Goal: Information Seeking & Learning: Learn about a topic

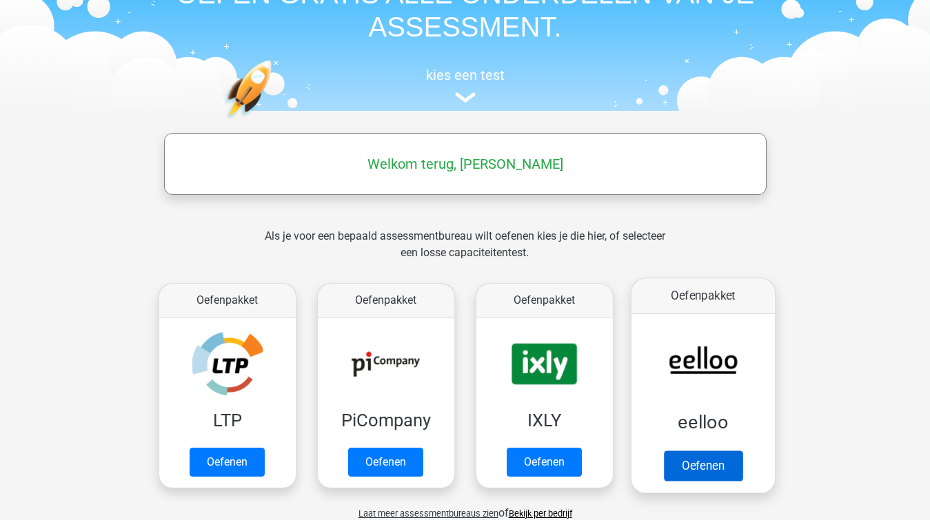
scroll to position [103, 0]
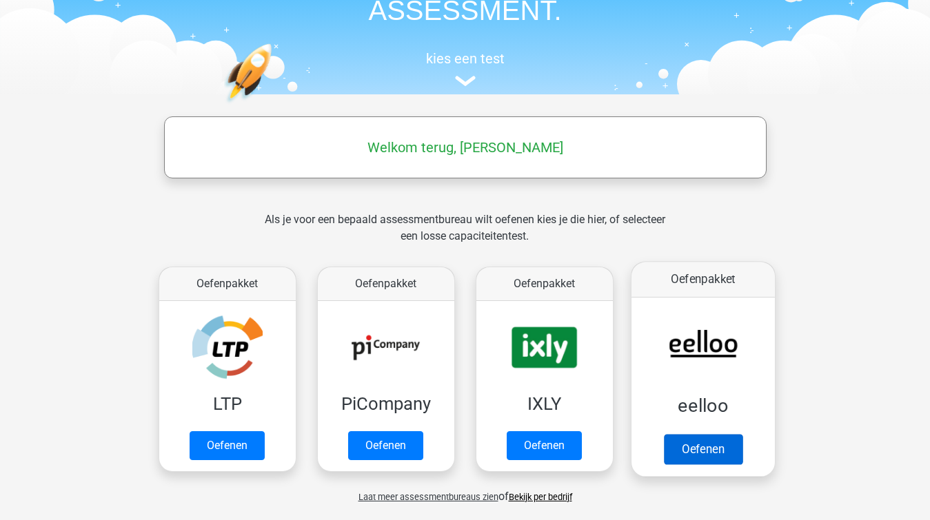
click at [697, 458] on link "Oefenen" at bounding box center [702, 449] width 79 height 30
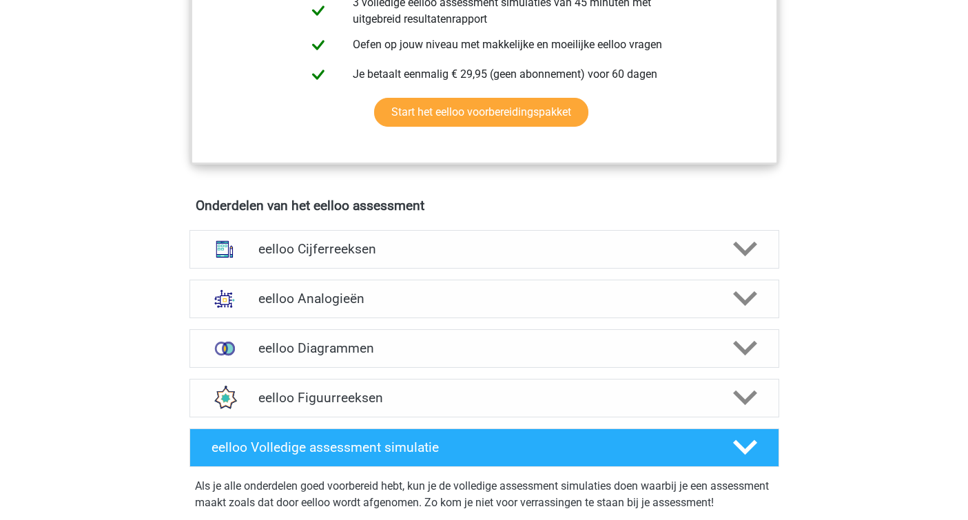
scroll to position [687, 0]
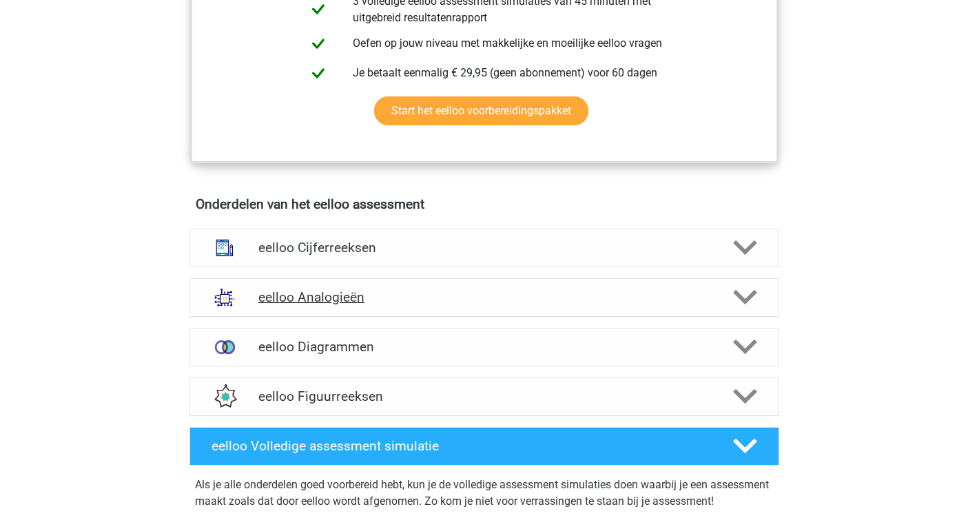
click at [473, 316] on div "eelloo Analogieën" at bounding box center [484, 297] width 590 height 39
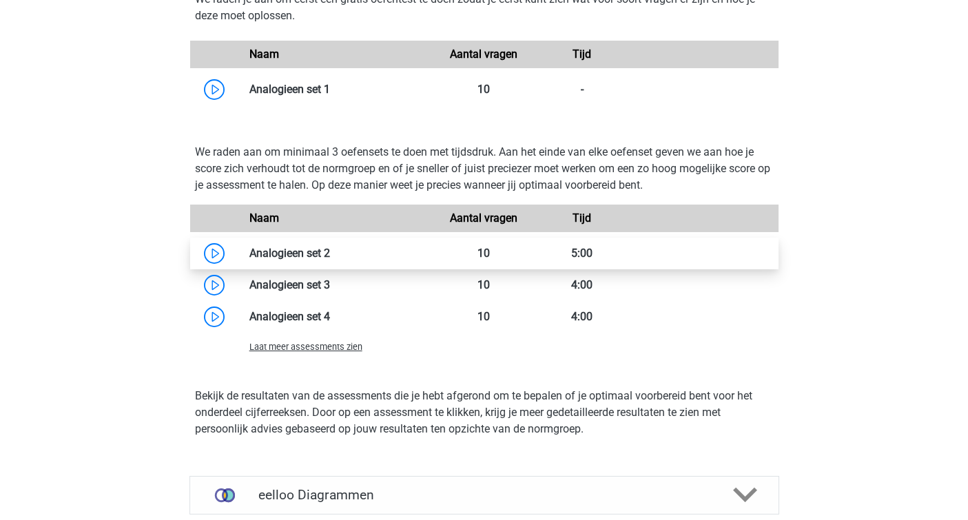
scroll to position [1455, 0]
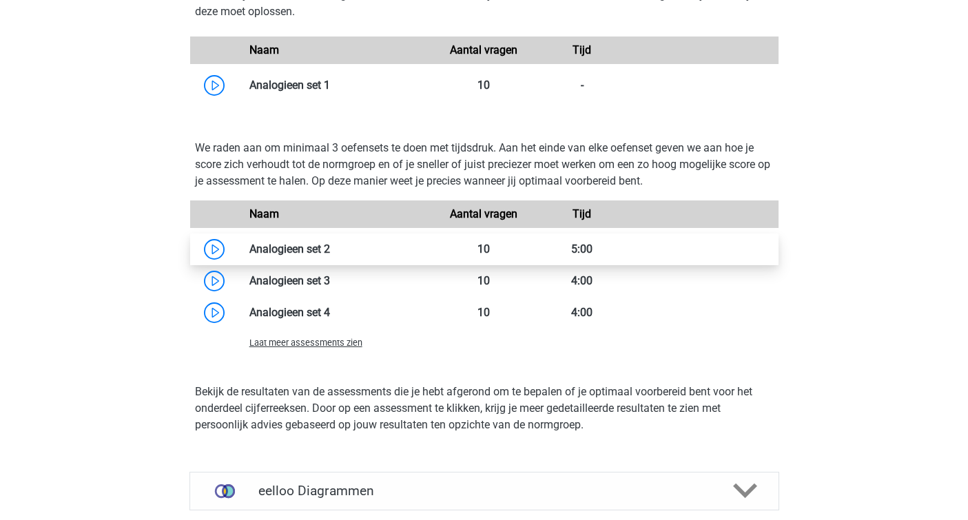
click at [330, 251] on link at bounding box center [330, 249] width 0 height 13
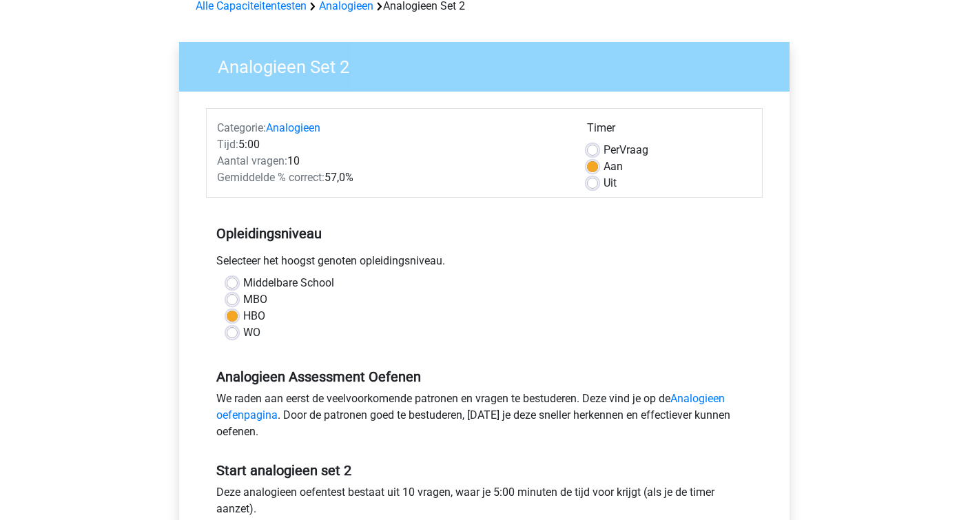
scroll to position [74, 0]
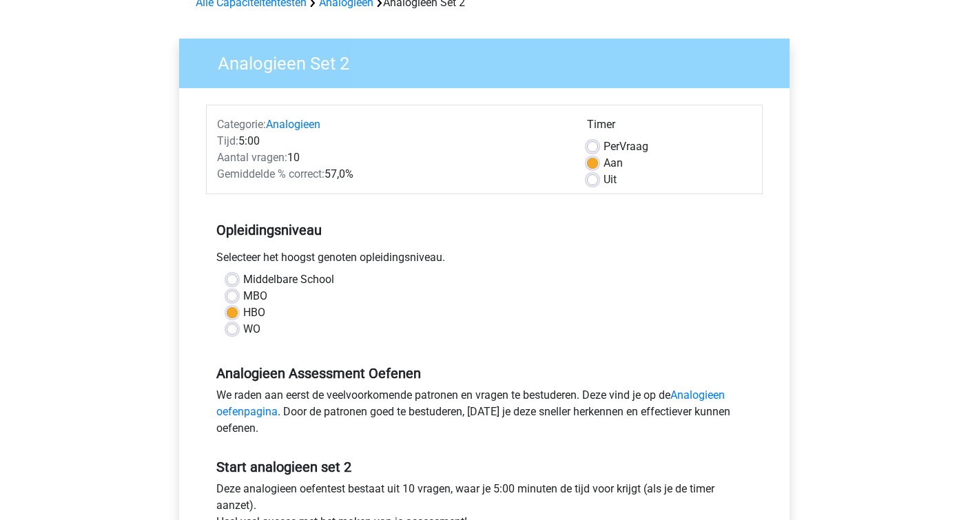
click at [604, 145] on label "Per Vraag" at bounding box center [626, 146] width 45 height 17
click at [595, 145] on input "Per Vraag" at bounding box center [592, 145] width 11 height 14
radio input "true"
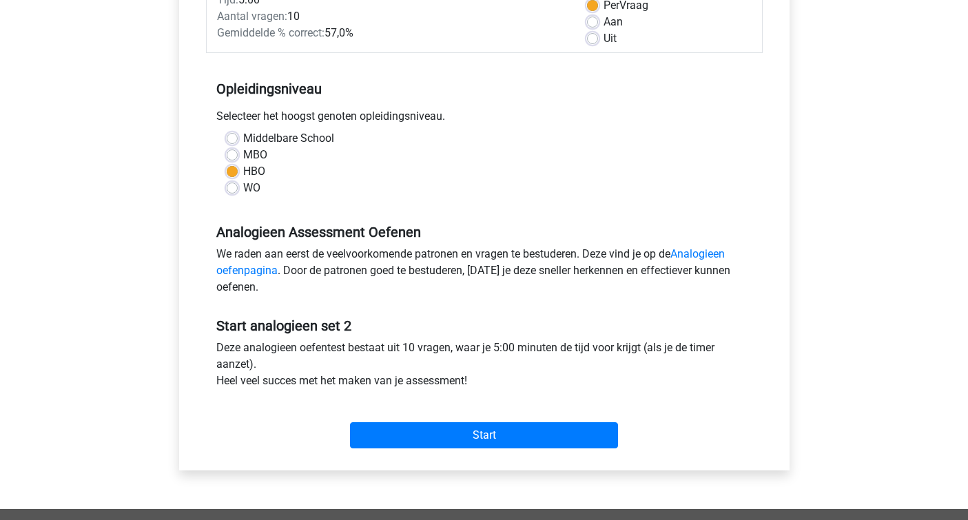
scroll to position [222, 0]
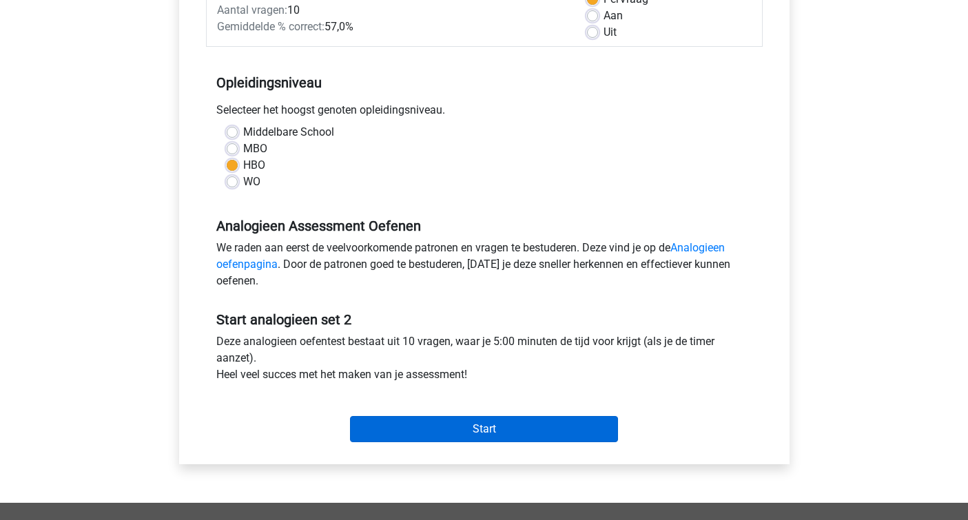
click at [445, 429] on input "Start" at bounding box center [484, 429] width 268 height 26
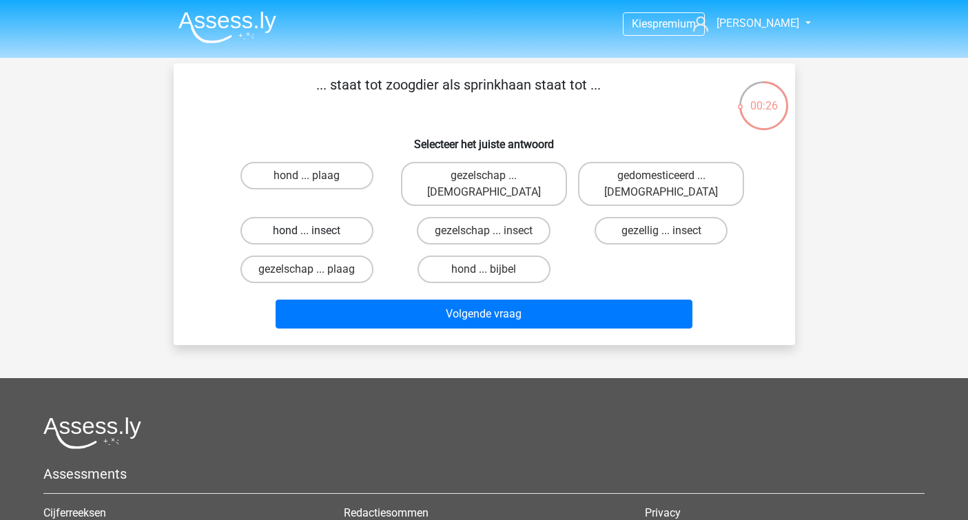
click at [356, 217] on label "hond ... insect" at bounding box center [306, 231] width 133 height 28
click at [316, 231] on input "hond ... insect" at bounding box center [311, 235] width 9 height 9
radio input "true"
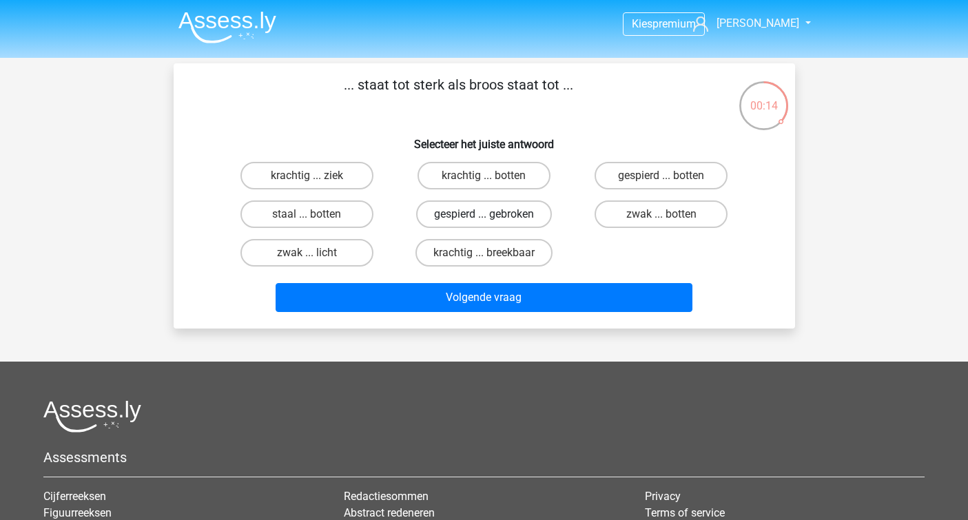
click at [537, 214] on label "gespierd ... gebroken" at bounding box center [484, 215] width 136 height 28
click at [493, 214] on input "gespierd ... gebroken" at bounding box center [488, 218] width 9 height 9
radio input "true"
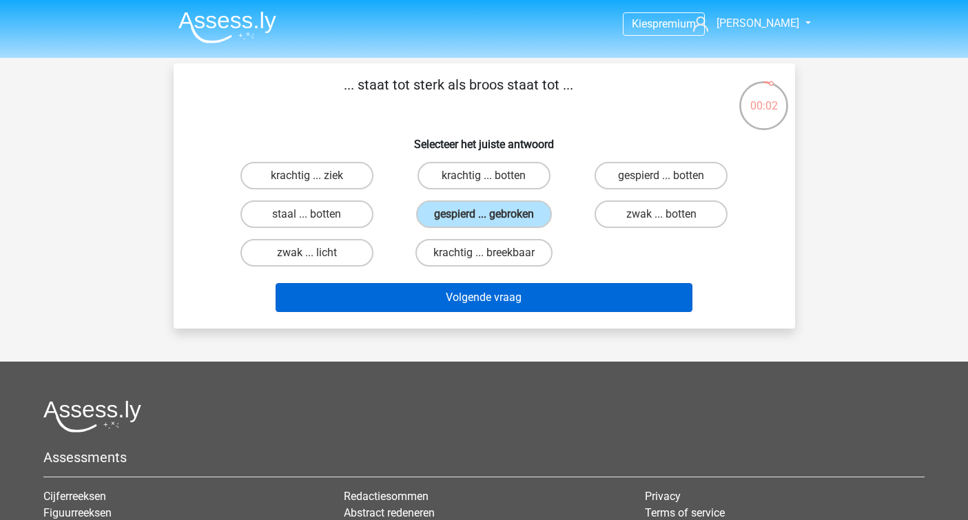
click at [394, 304] on button "Volgende vraag" at bounding box center [484, 297] width 417 height 29
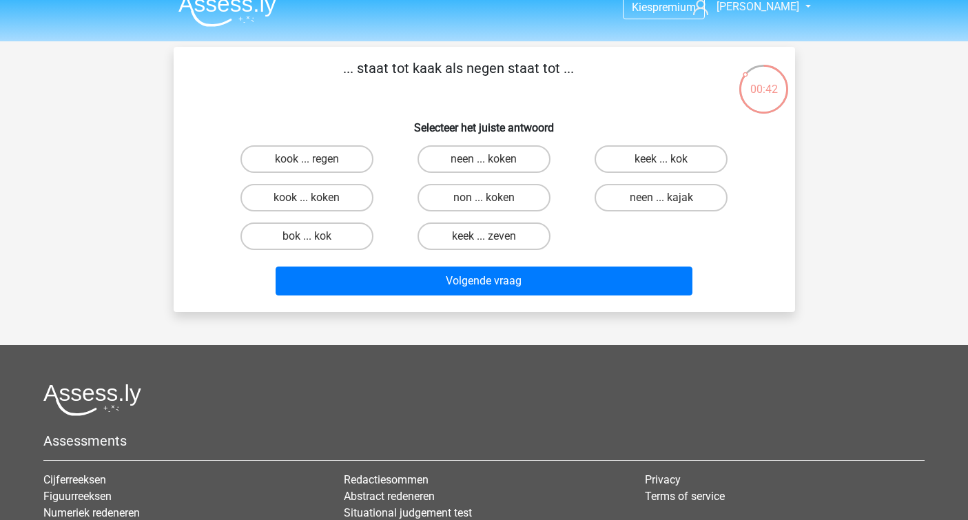
scroll to position [17, 0]
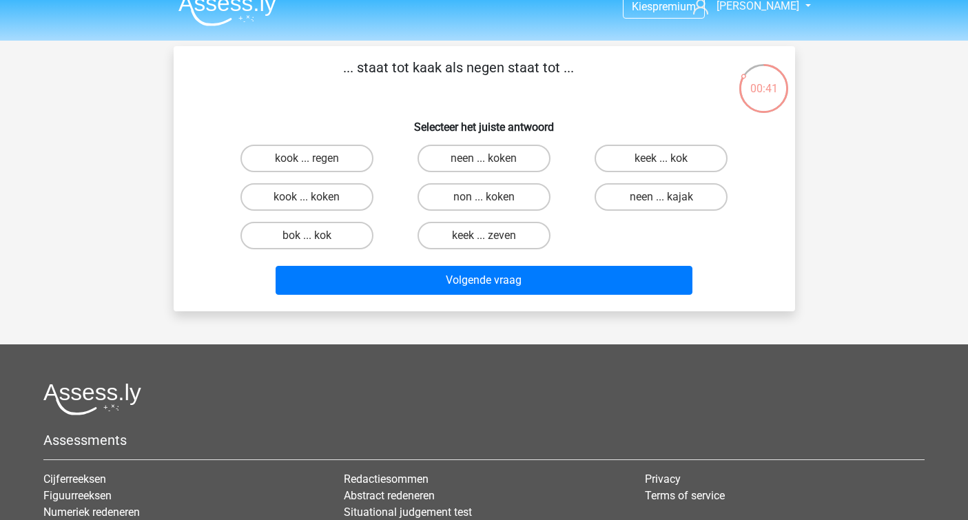
click at [310, 164] on input "kook ... regen" at bounding box center [311, 162] width 9 height 9
radio input "true"
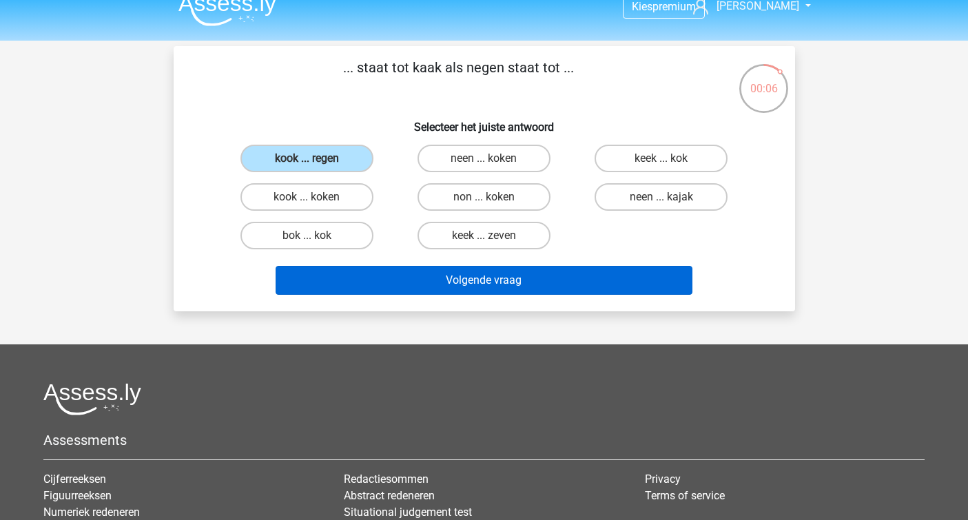
click at [476, 274] on button "Volgende vraag" at bounding box center [484, 280] width 417 height 29
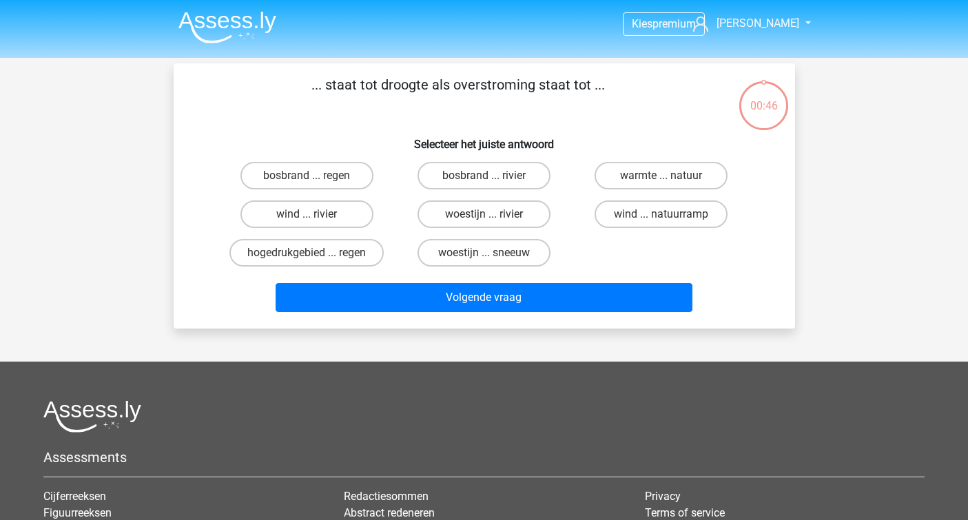
scroll to position [0, 0]
click at [326, 172] on label "bosbrand ... regen" at bounding box center [306, 176] width 133 height 28
click at [316, 176] on input "bosbrand ... regen" at bounding box center [311, 180] width 9 height 9
radio input "true"
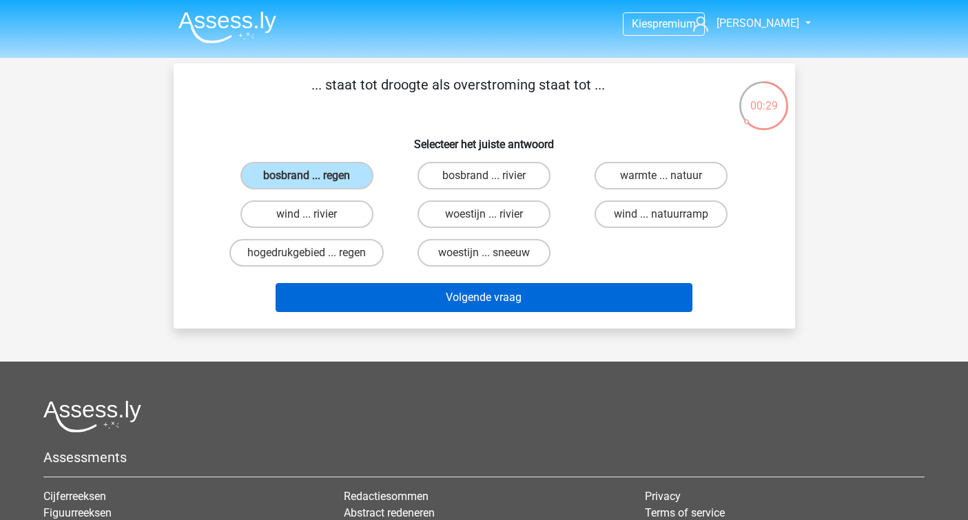
click at [433, 297] on button "Volgende vraag" at bounding box center [484, 297] width 417 height 29
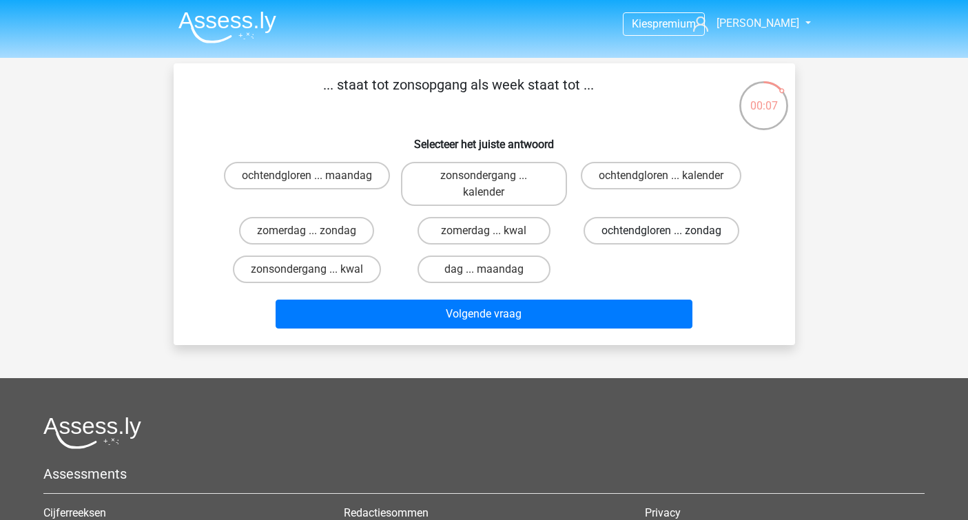
click at [655, 230] on label "ochtendgloren ... zondag" at bounding box center [662, 231] width 156 height 28
click at [661, 231] on input "ochtendgloren ... zondag" at bounding box center [665, 235] width 9 height 9
radio input "true"
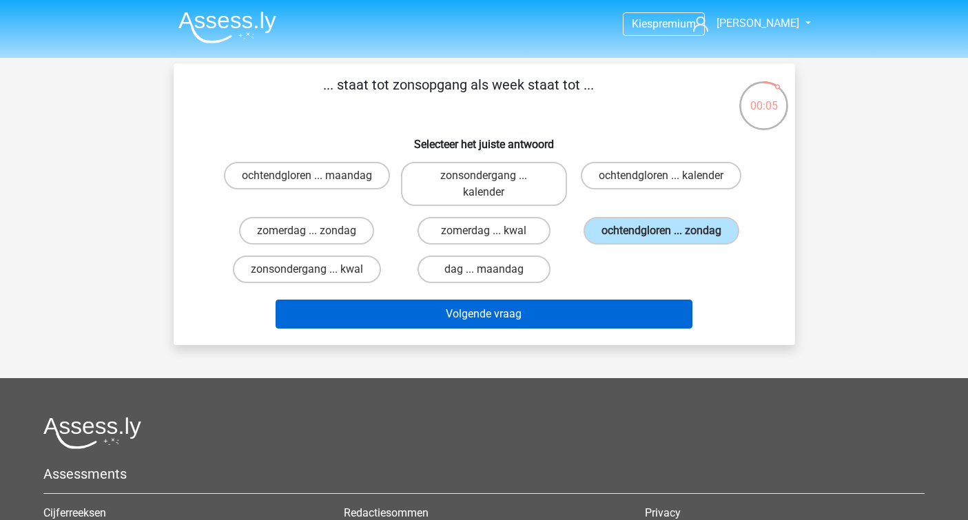
click at [504, 316] on button "Volgende vraag" at bounding box center [484, 314] width 417 height 29
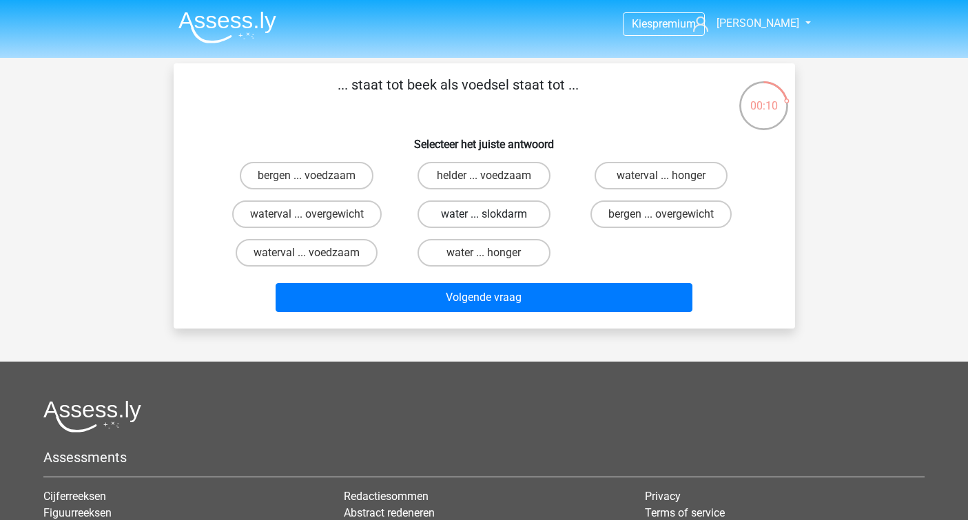
click at [485, 208] on label "water ... slokdarm" at bounding box center [484, 215] width 133 height 28
click at [485, 214] on input "water ... slokdarm" at bounding box center [488, 218] width 9 height 9
radio input "true"
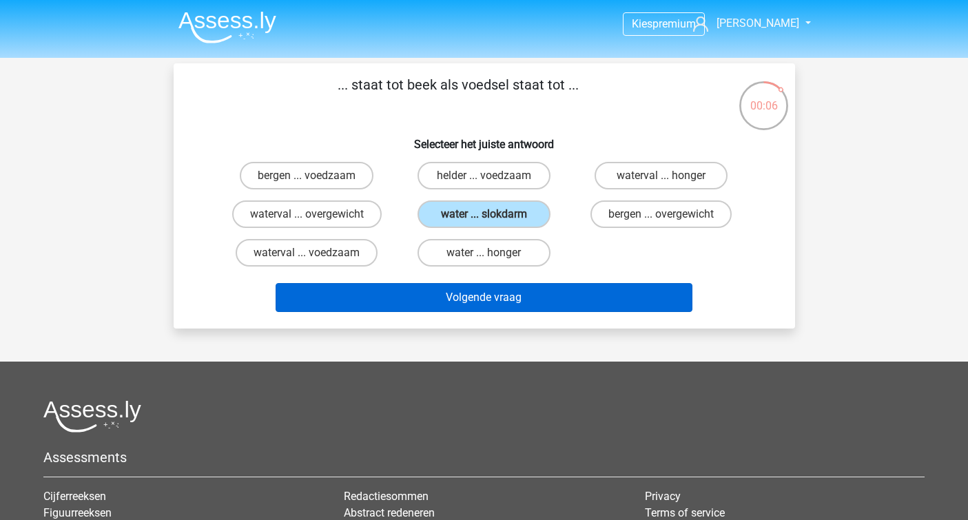
click at [493, 292] on button "Volgende vraag" at bounding box center [484, 297] width 417 height 29
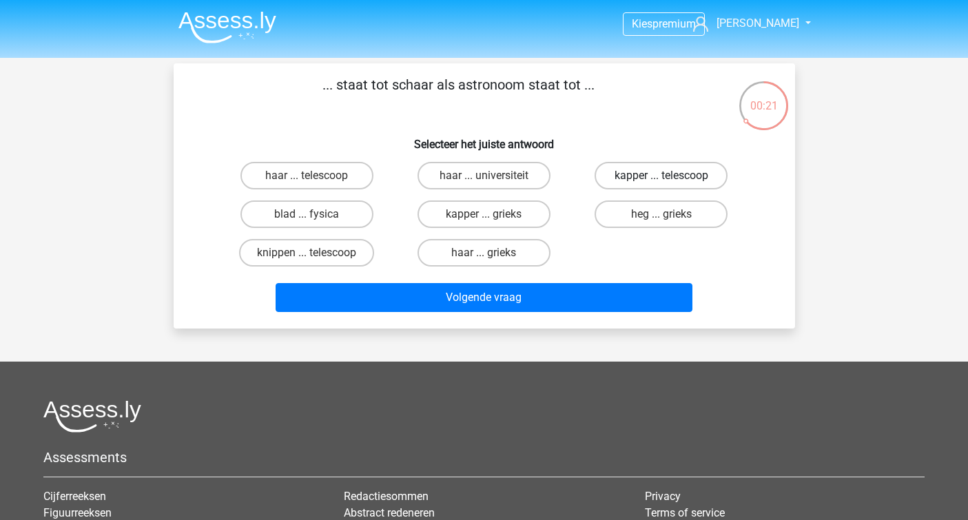
click at [644, 181] on label "kapper ... telescoop" at bounding box center [661, 176] width 133 height 28
click at [661, 181] on input "kapper ... telescoop" at bounding box center [665, 180] width 9 height 9
radio input "true"
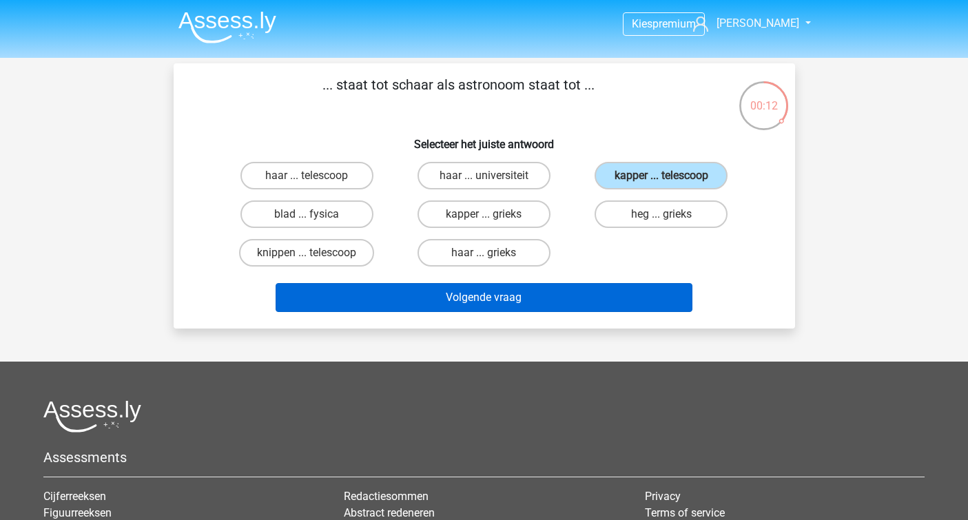
click at [542, 305] on button "Volgende vraag" at bounding box center [484, 297] width 417 height 29
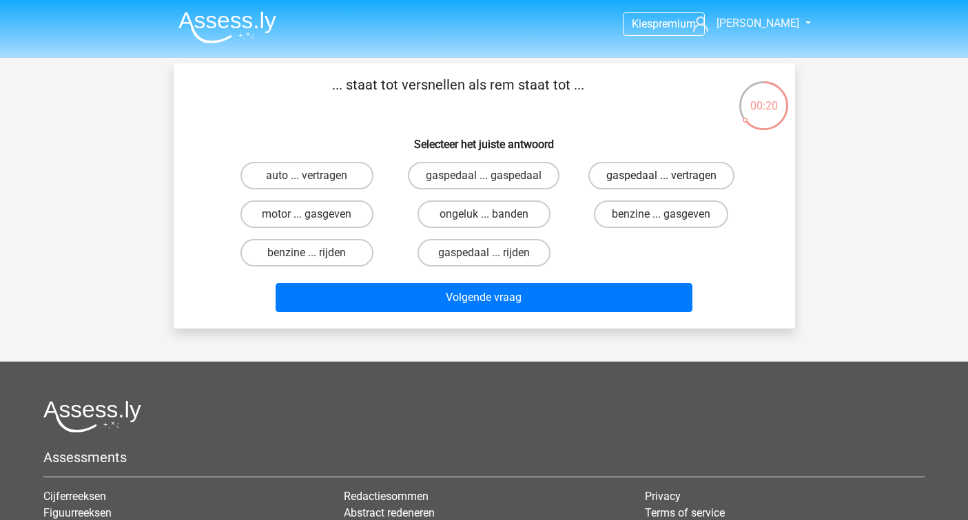
click at [630, 176] on label "gaspedaal ... vertragen" at bounding box center [661, 176] width 146 height 28
click at [661, 176] on input "gaspedaal ... vertragen" at bounding box center [665, 180] width 9 height 9
radio input "true"
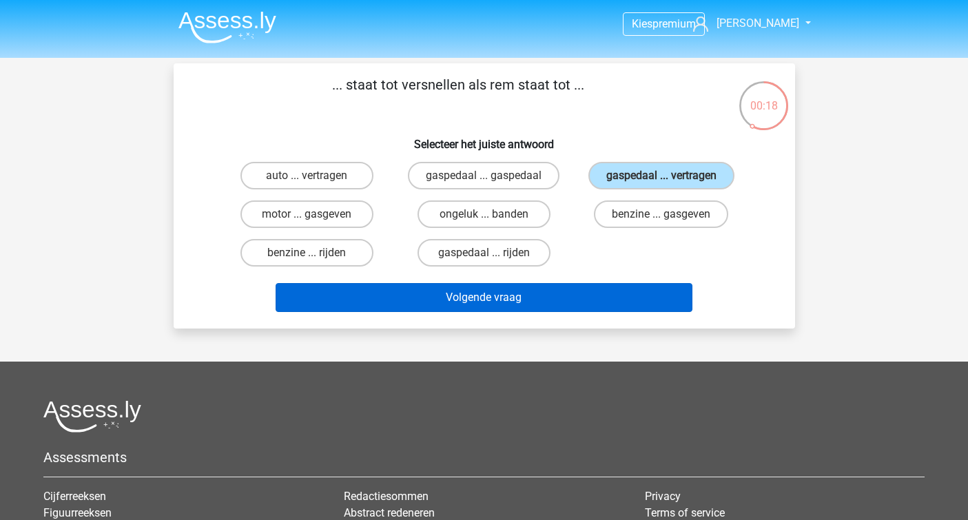
click at [528, 299] on button "Volgende vraag" at bounding box center [484, 297] width 417 height 29
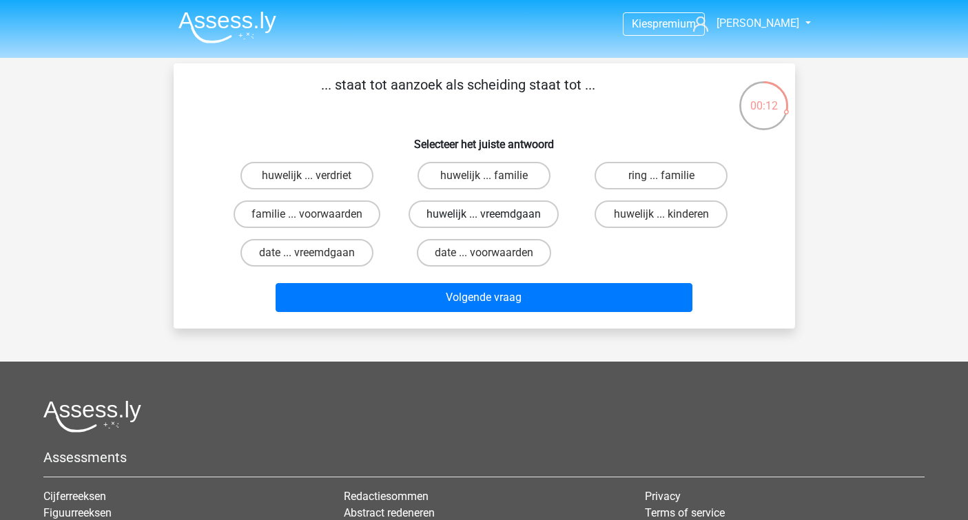
click at [531, 218] on label "huwelijk ... vreemdgaan" at bounding box center [484, 215] width 150 height 28
click at [493, 218] on input "huwelijk ... vreemdgaan" at bounding box center [488, 218] width 9 height 9
radio input "true"
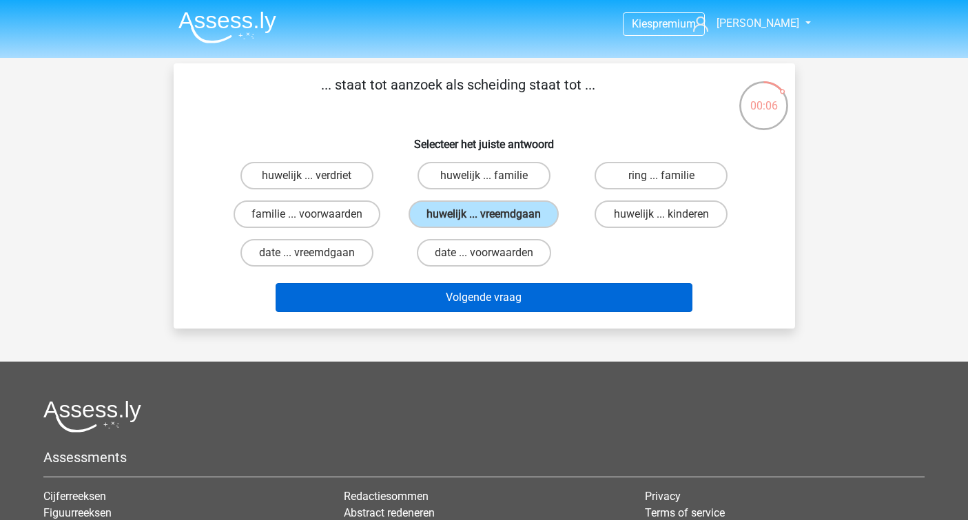
click at [551, 295] on button "Volgende vraag" at bounding box center [484, 297] width 417 height 29
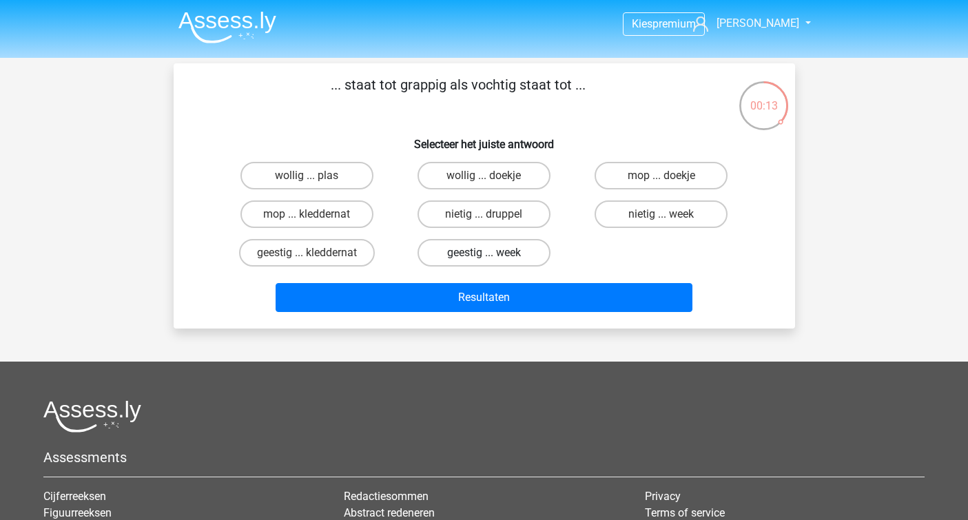
click at [521, 249] on label "geestig ... week" at bounding box center [484, 253] width 133 height 28
click at [493, 253] on input "geestig ... week" at bounding box center [488, 257] width 9 height 9
radio input "true"
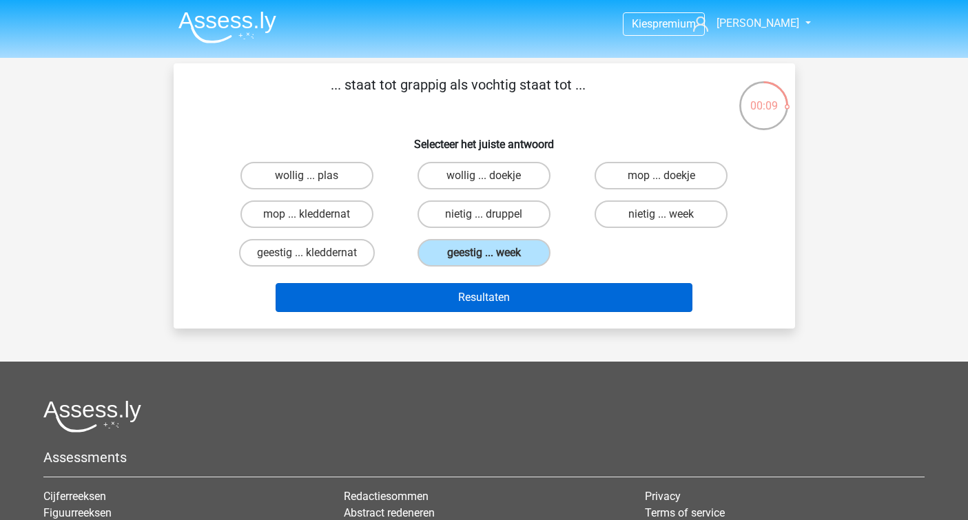
click at [524, 303] on button "Resultaten" at bounding box center [484, 297] width 417 height 29
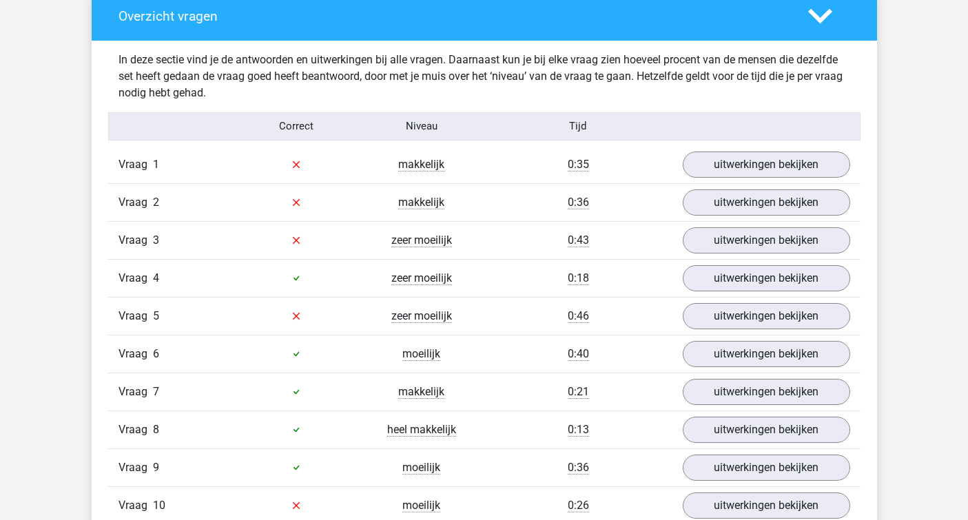
scroll to position [1094, 0]
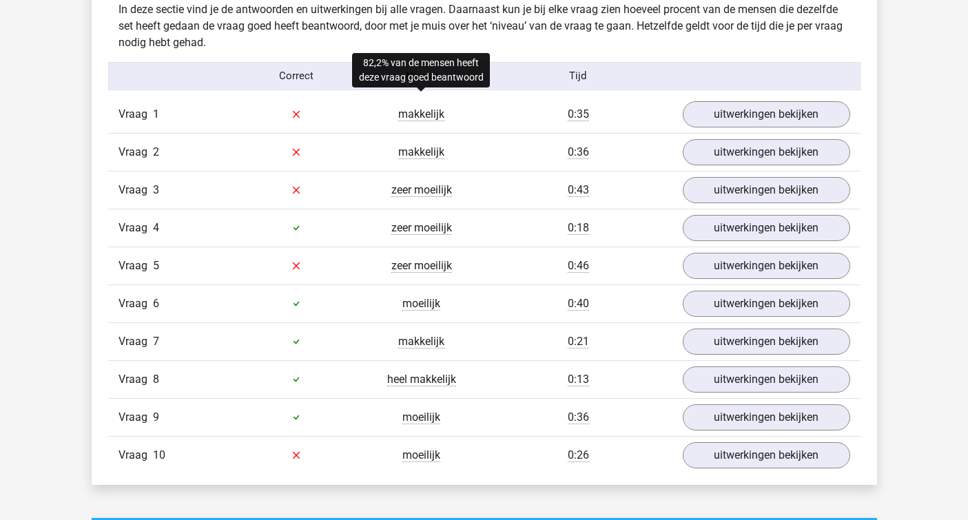
click at [435, 118] on span "makkelijk" at bounding box center [421, 114] width 46 height 14
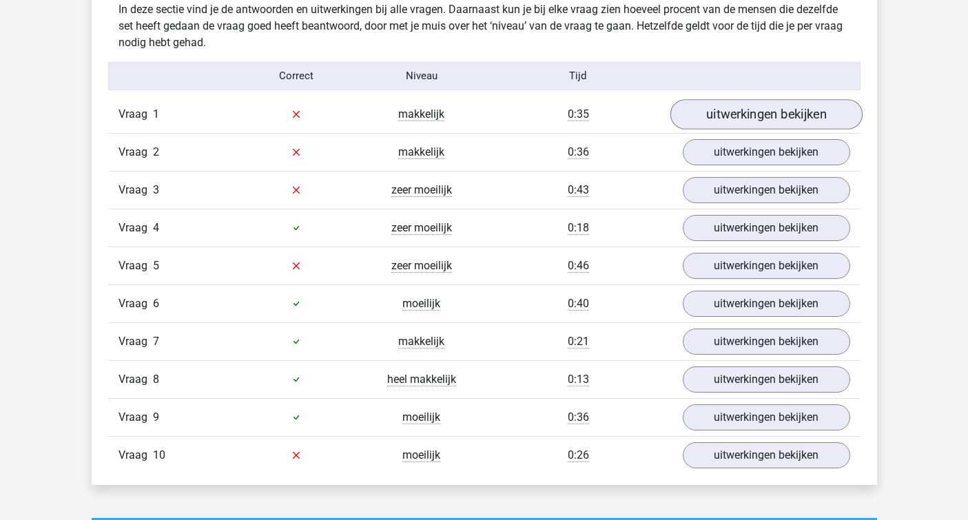
click at [722, 106] on link "uitwerkingen bekijken" at bounding box center [766, 114] width 192 height 30
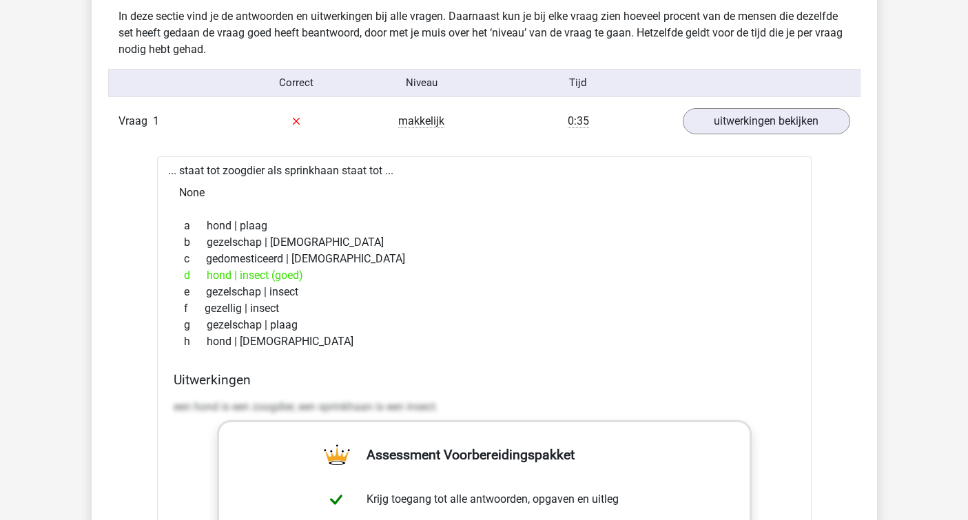
scroll to position [1078, 0]
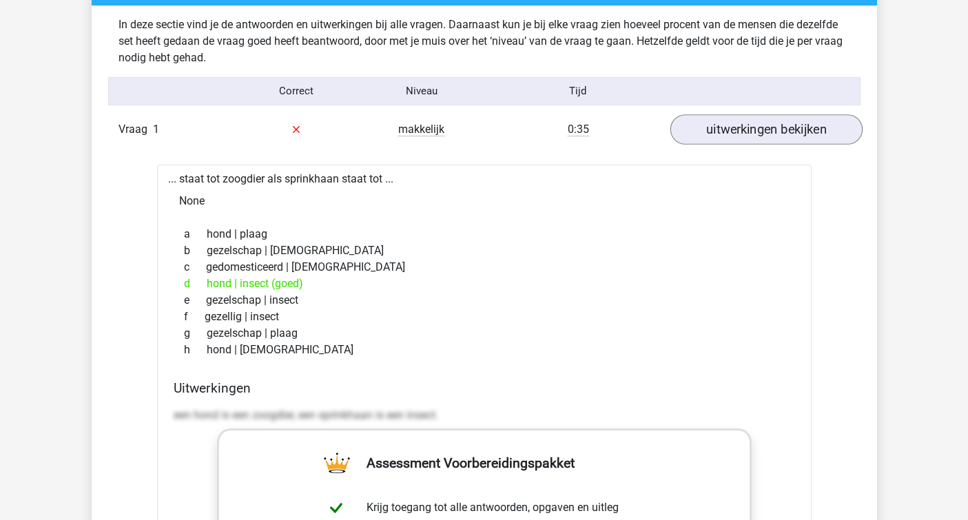
click at [706, 130] on link "uitwerkingen bekijken" at bounding box center [766, 129] width 192 height 30
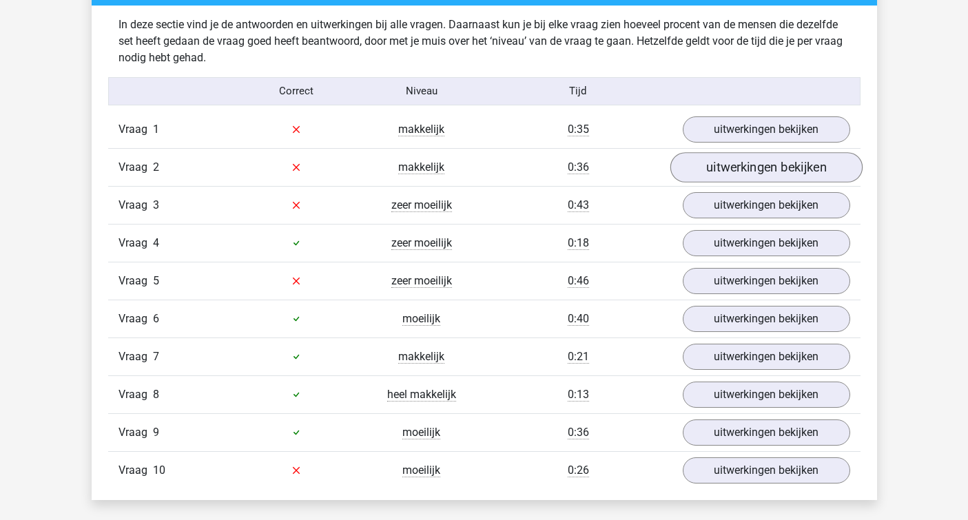
click at [712, 165] on link "uitwerkingen bekijken" at bounding box center [766, 167] width 192 height 30
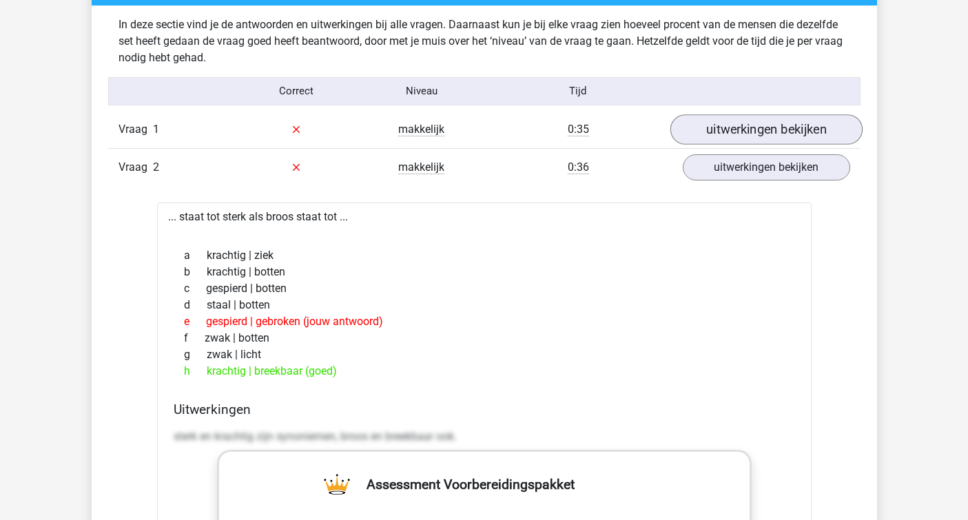
click at [698, 124] on link "uitwerkingen bekijken" at bounding box center [766, 129] width 192 height 30
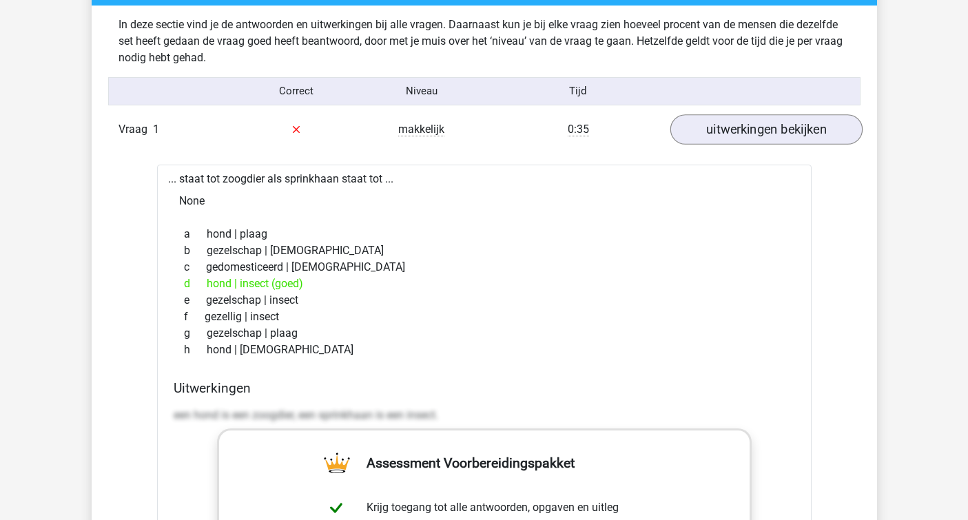
click at [698, 124] on link "uitwerkingen bekijken" at bounding box center [766, 129] width 192 height 30
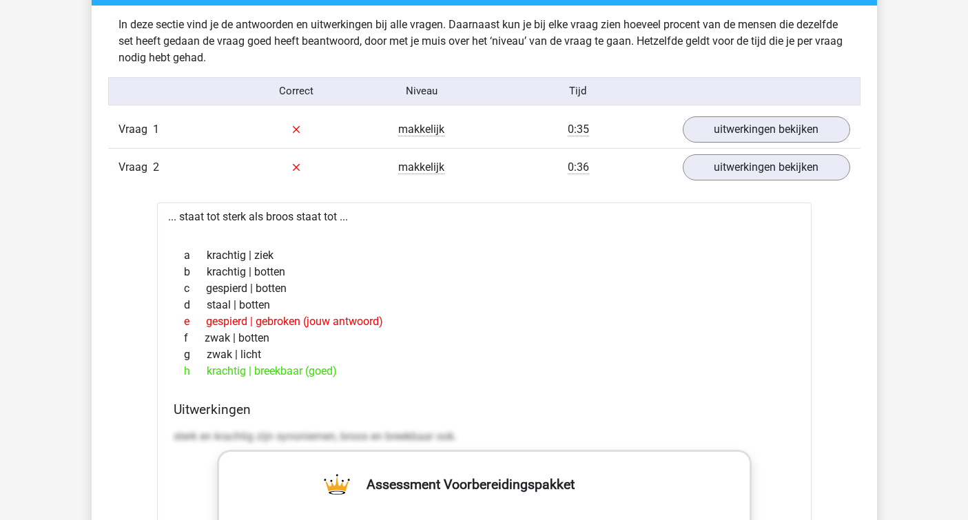
click at [296, 132] on icon at bounding box center [296, 129] width 11 height 11
click at [694, 123] on link "uitwerkingen bekijken" at bounding box center [766, 129] width 192 height 30
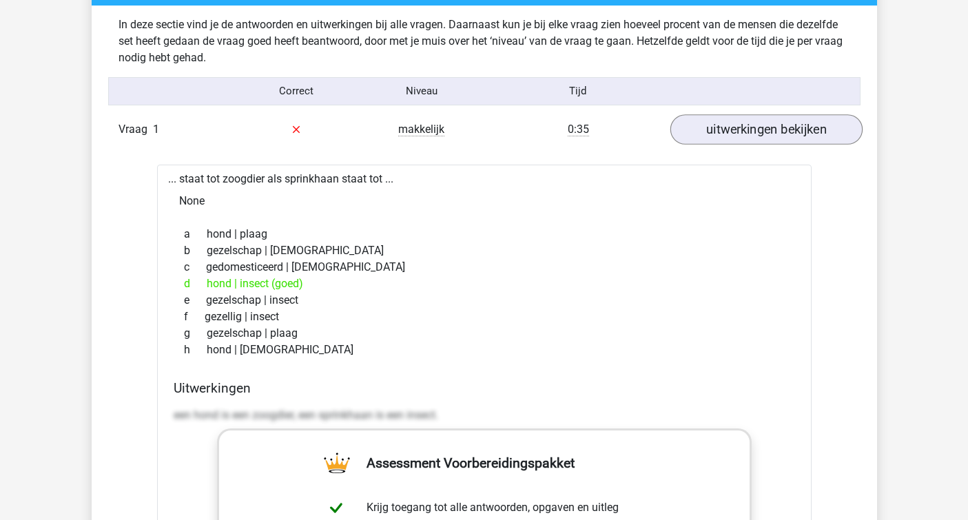
click at [694, 122] on link "uitwerkingen bekijken" at bounding box center [766, 129] width 192 height 30
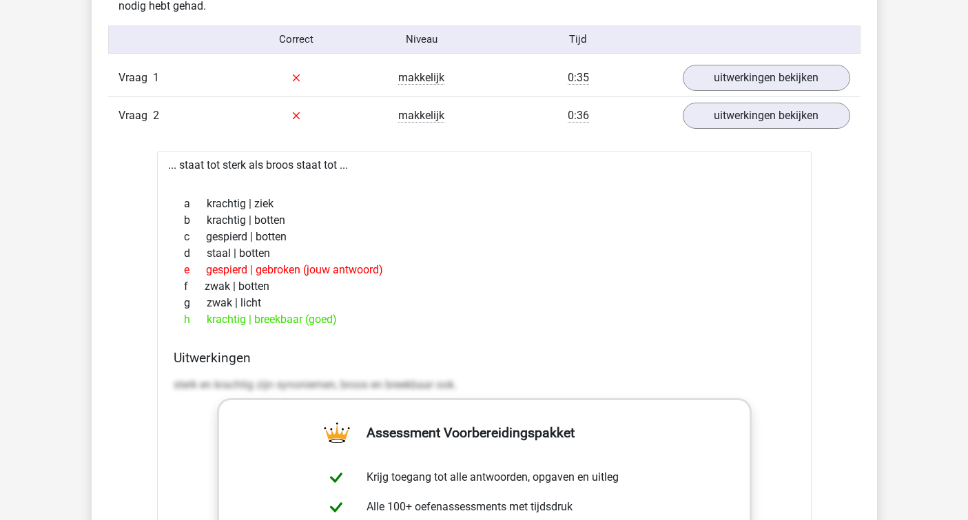
scroll to position [1135, 0]
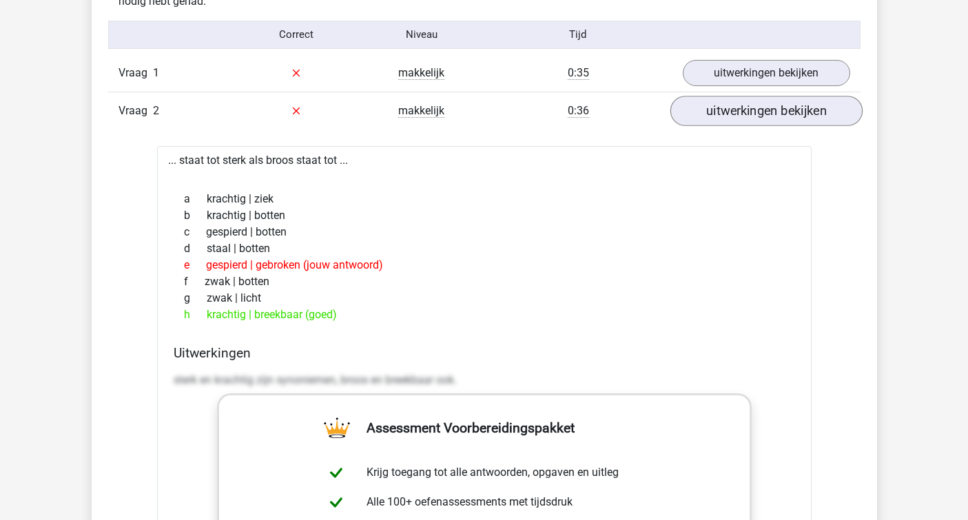
click at [737, 107] on link "uitwerkingen bekijken" at bounding box center [766, 111] width 192 height 30
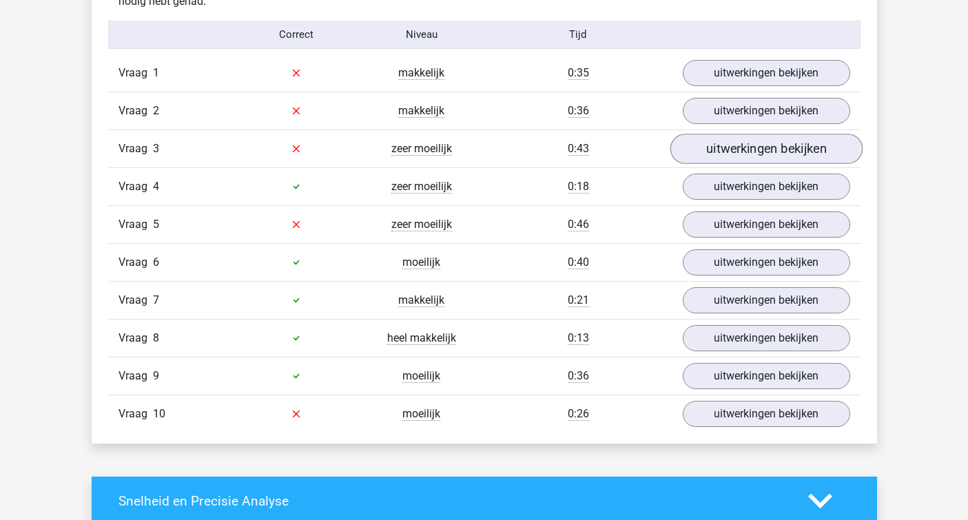
click at [706, 150] on link "uitwerkingen bekijken" at bounding box center [766, 149] width 192 height 30
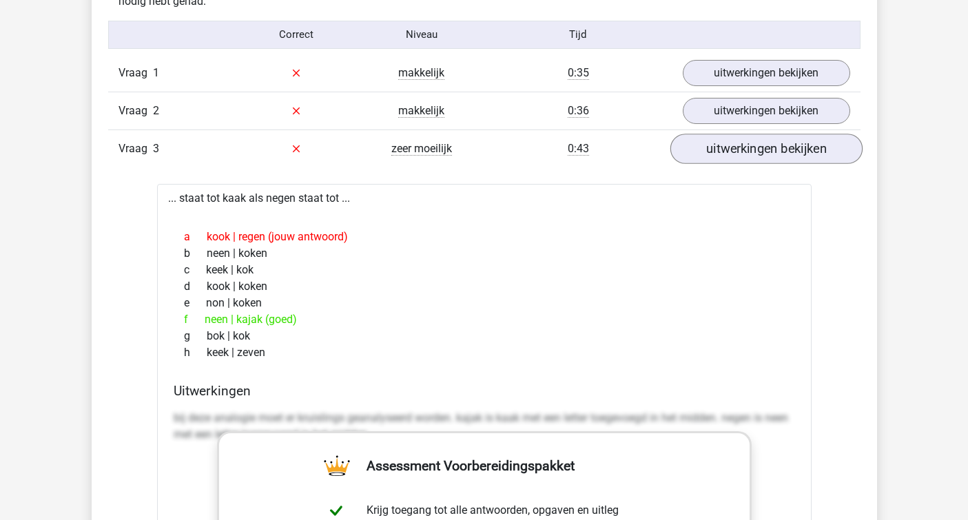
click at [706, 150] on link "uitwerkingen bekijken" at bounding box center [766, 149] width 192 height 30
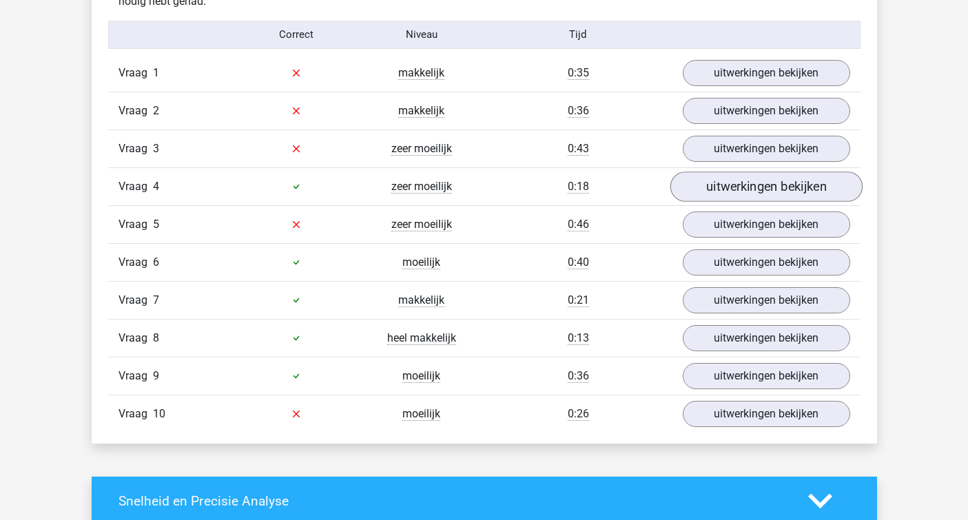
click at [725, 189] on link "uitwerkingen bekijken" at bounding box center [766, 187] width 192 height 30
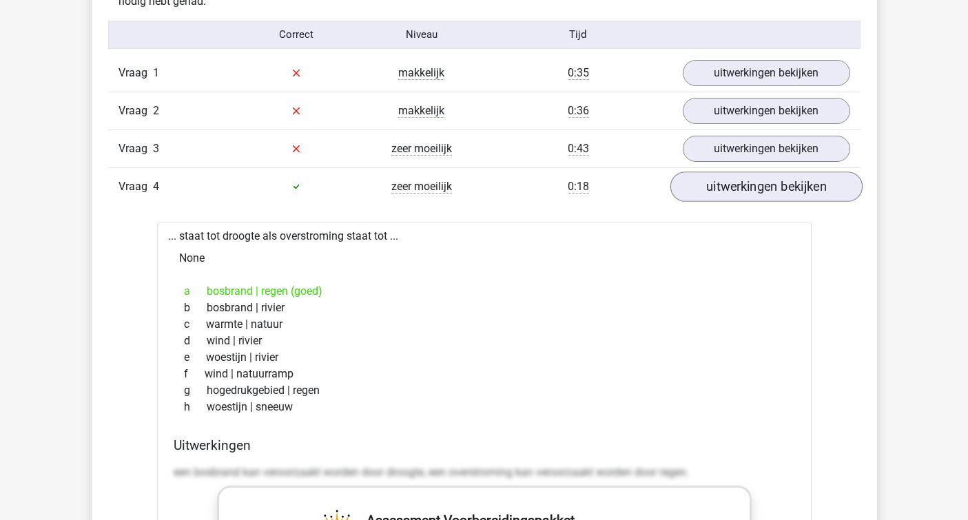
click at [725, 189] on link "uitwerkingen bekijken" at bounding box center [766, 187] width 192 height 30
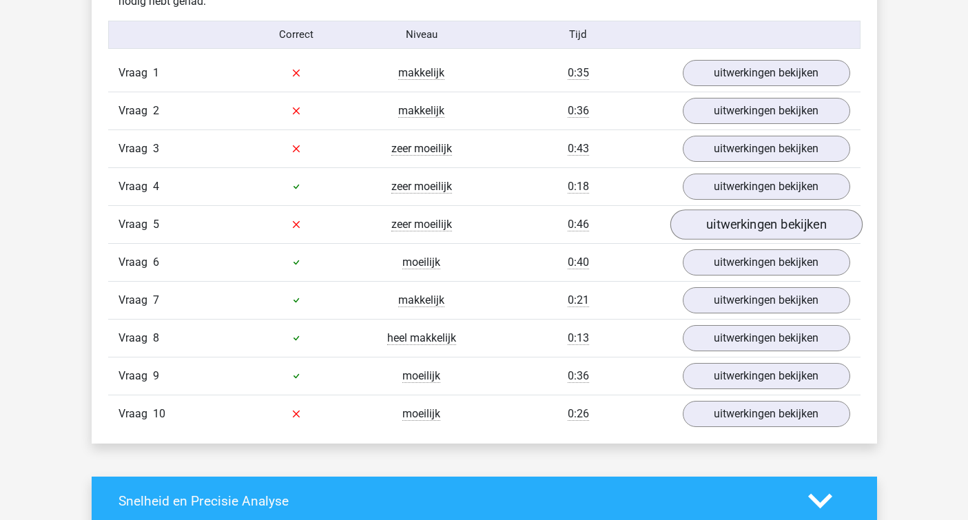
click at [714, 229] on link "uitwerkingen bekijken" at bounding box center [766, 224] width 192 height 30
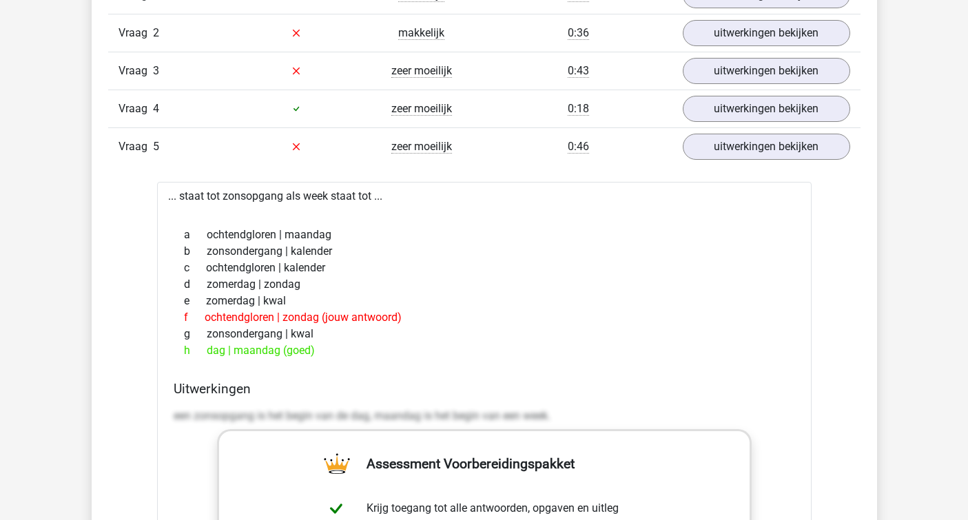
scroll to position [1216, 0]
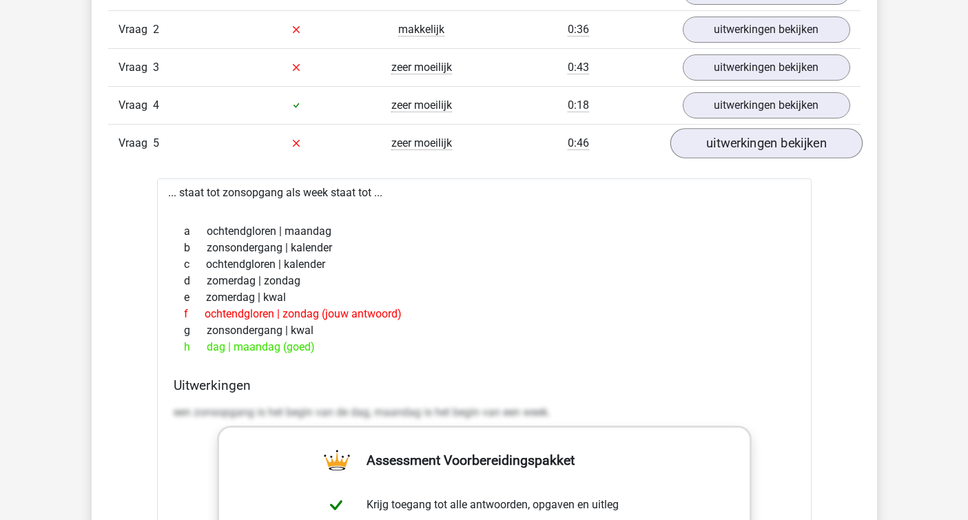
click at [721, 149] on link "uitwerkingen bekijken" at bounding box center [766, 143] width 192 height 30
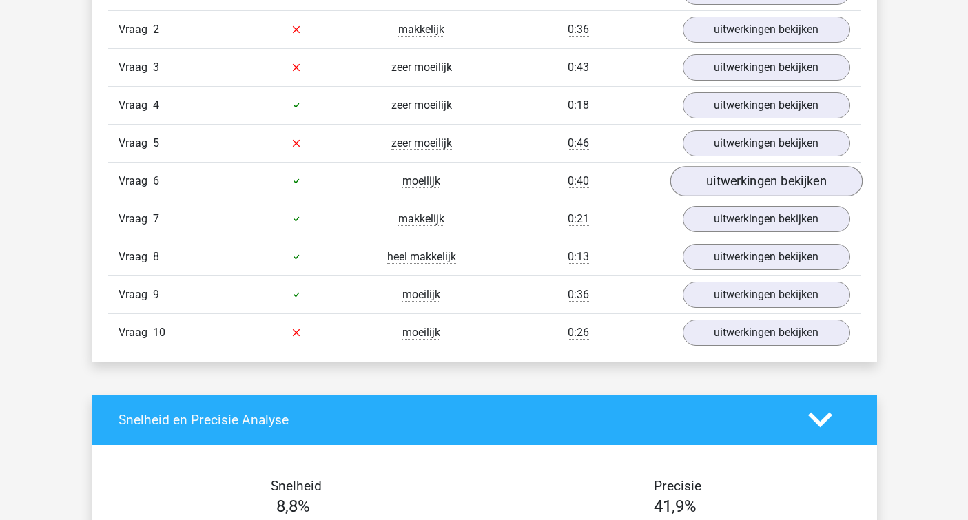
click at [717, 180] on link "uitwerkingen bekijken" at bounding box center [766, 181] width 192 height 30
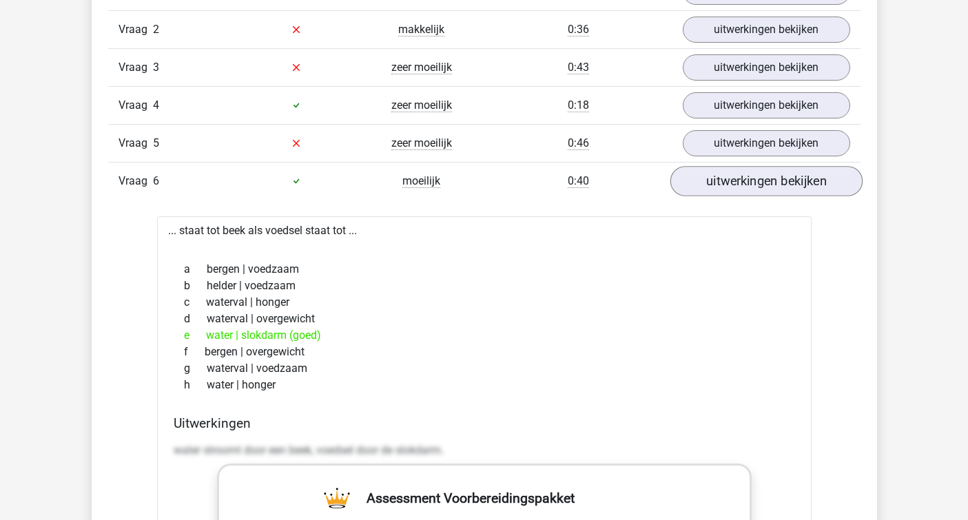
click at [717, 180] on link "uitwerkingen bekijken" at bounding box center [766, 181] width 192 height 30
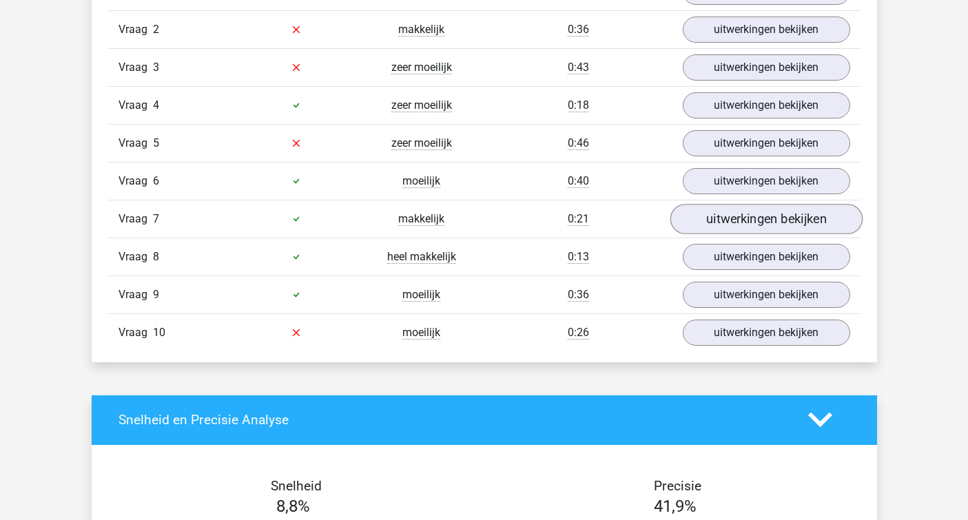
click at [718, 212] on link "uitwerkingen bekijken" at bounding box center [766, 219] width 192 height 30
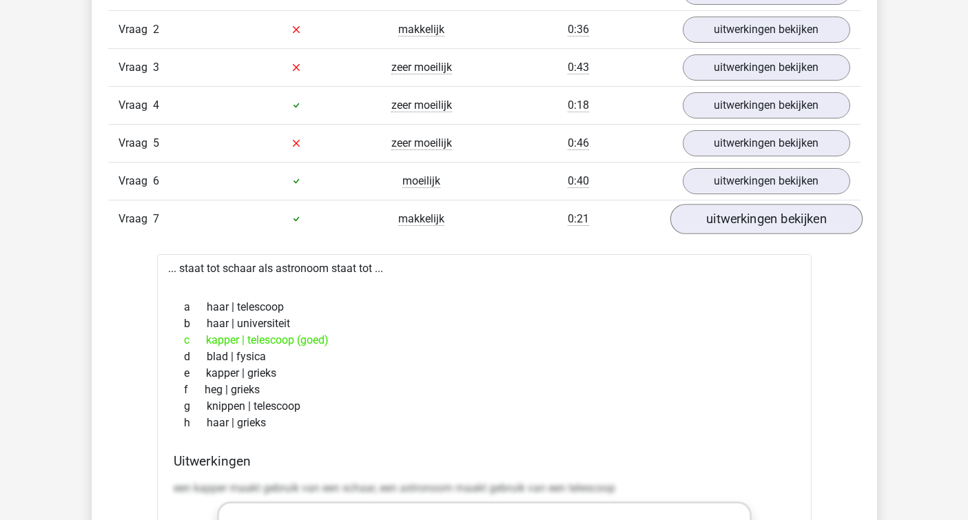
click at [719, 212] on link "uitwerkingen bekijken" at bounding box center [766, 219] width 192 height 30
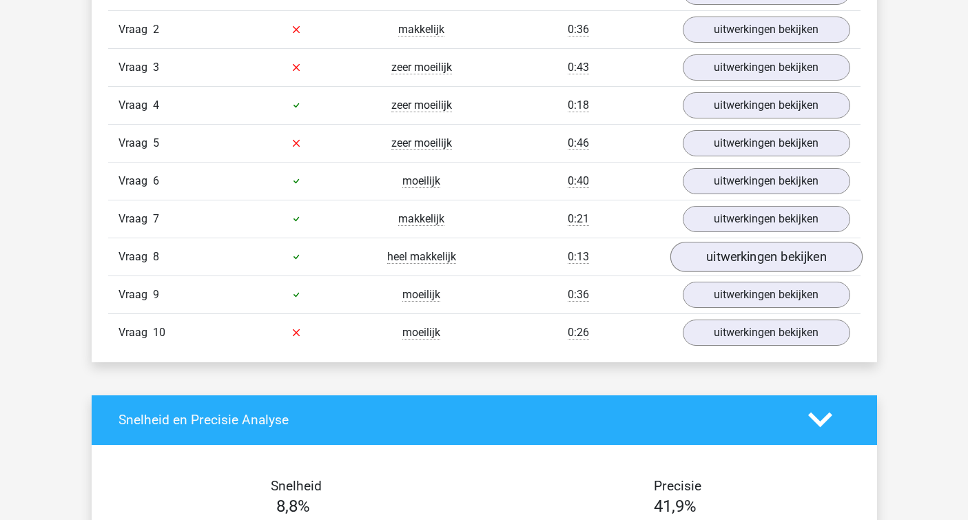
click at [726, 254] on link "uitwerkingen bekijken" at bounding box center [766, 257] width 192 height 30
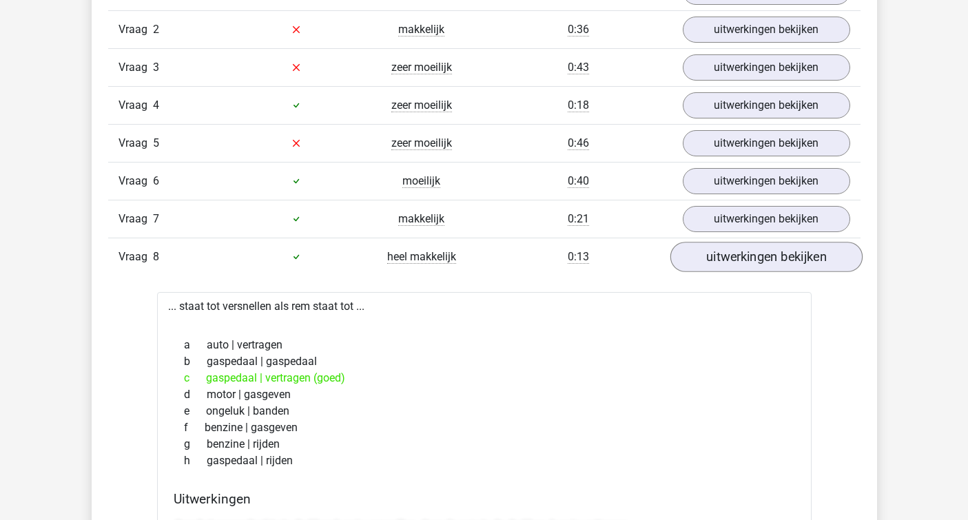
click at [726, 257] on link "uitwerkingen bekijken" at bounding box center [766, 257] width 192 height 30
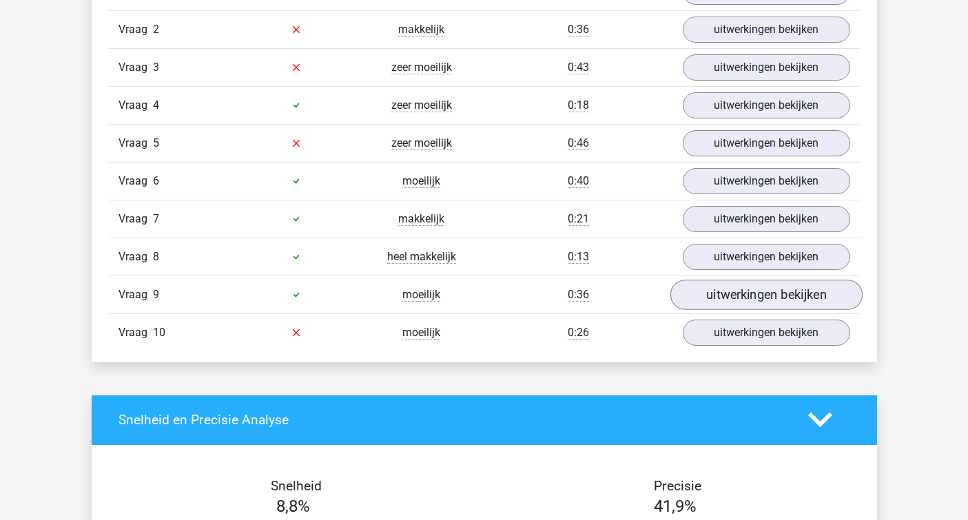
click at [726, 300] on link "uitwerkingen bekijken" at bounding box center [766, 295] width 192 height 30
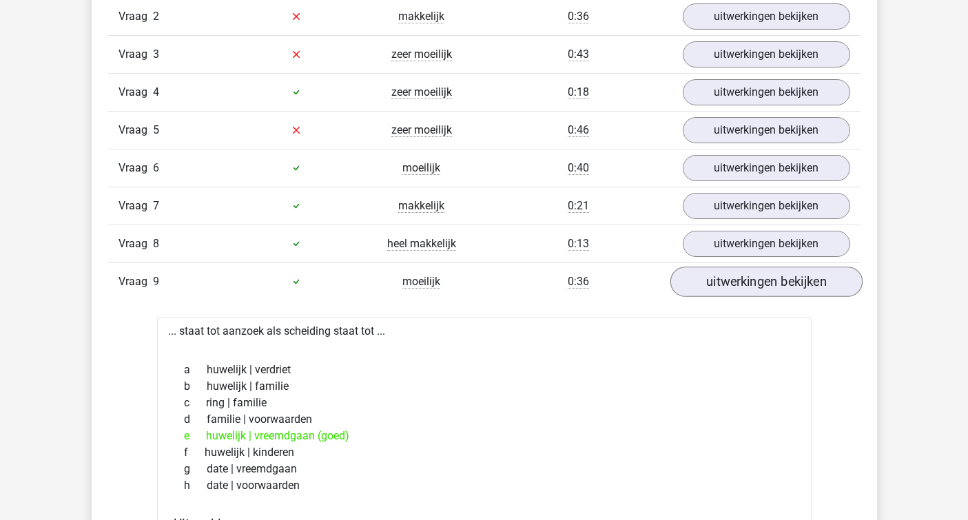
scroll to position [1229, 0]
click at [717, 285] on link "uitwerkingen bekijken" at bounding box center [766, 282] width 192 height 30
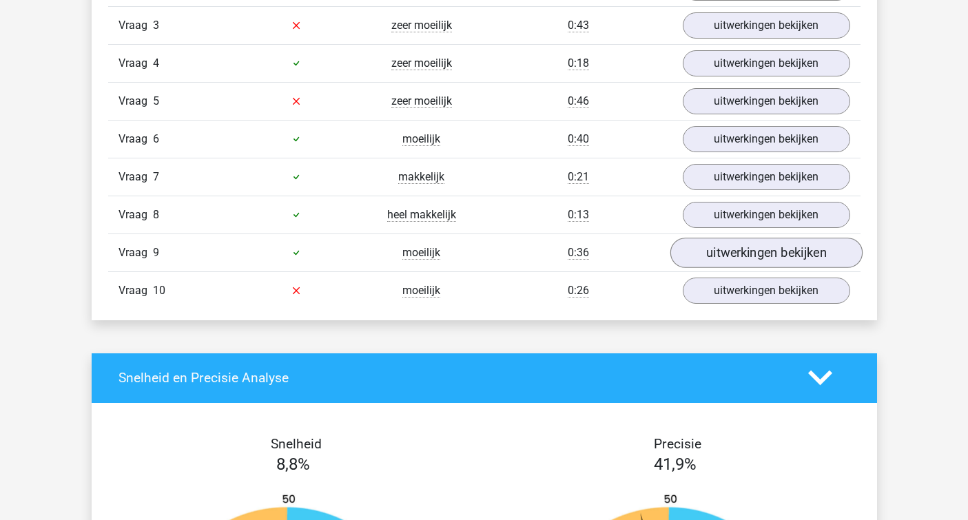
scroll to position [1260, 0]
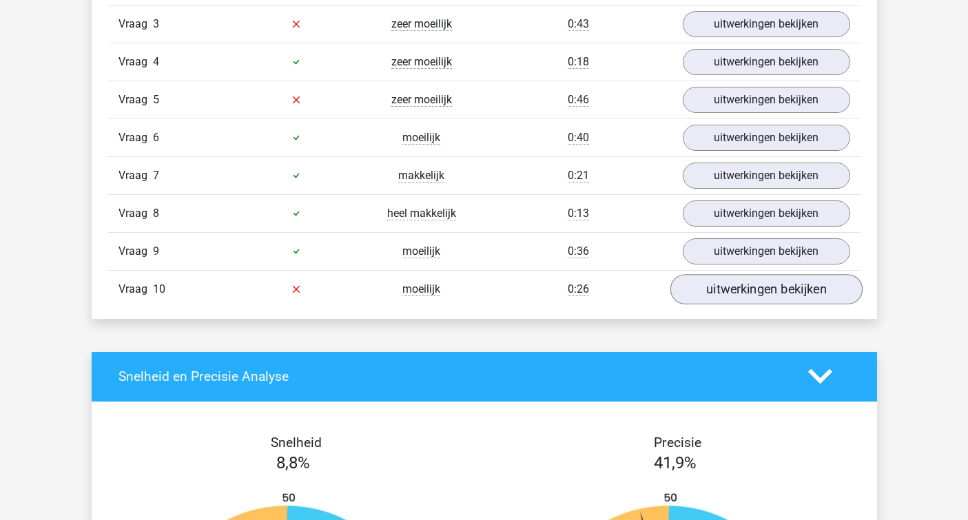
click at [717, 285] on link "uitwerkingen bekijken" at bounding box center [766, 289] width 192 height 30
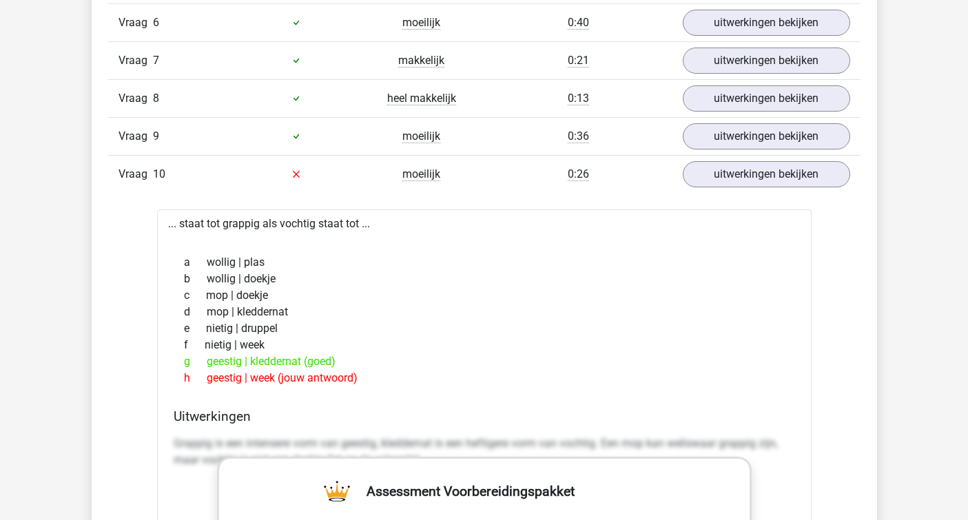
scroll to position [1377, 0]
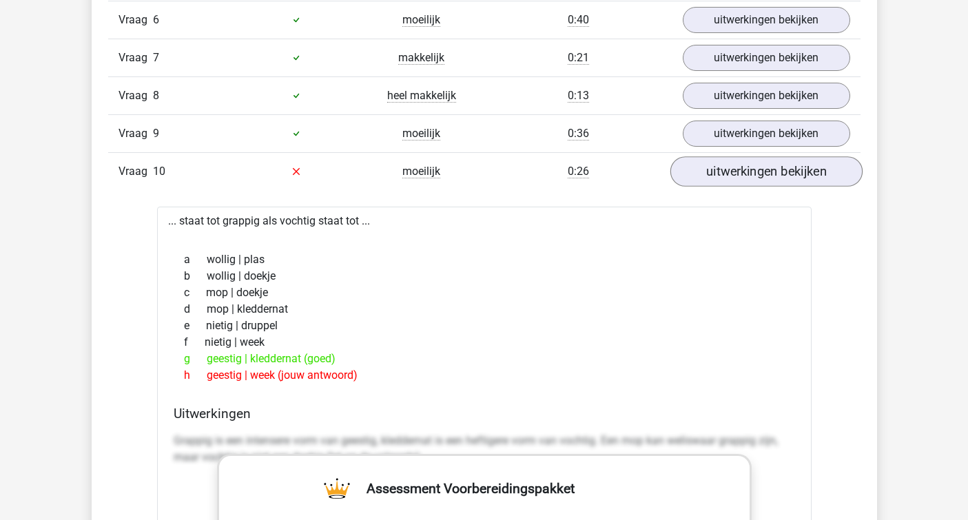
click at [737, 168] on link "uitwerkingen bekijken" at bounding box center [766, 171] width 192 height 30
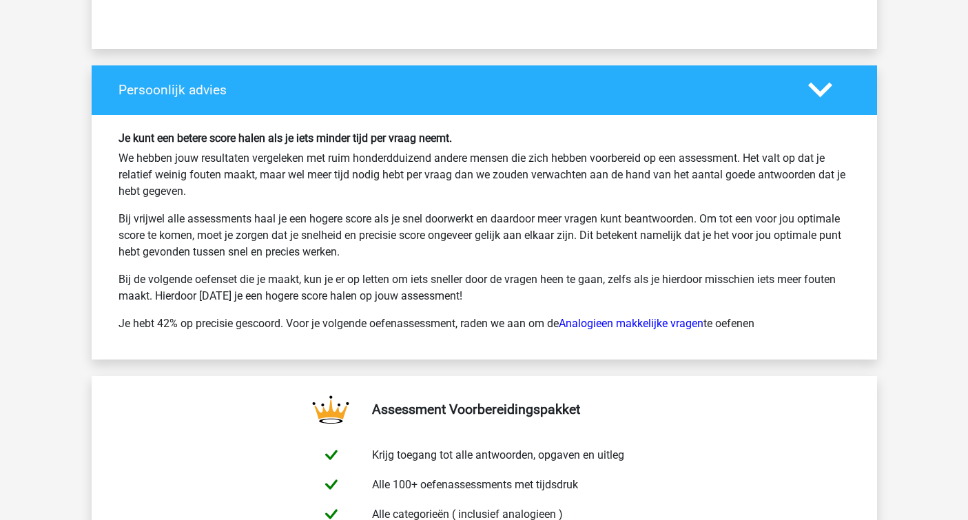
scroll to position [2006, 0]
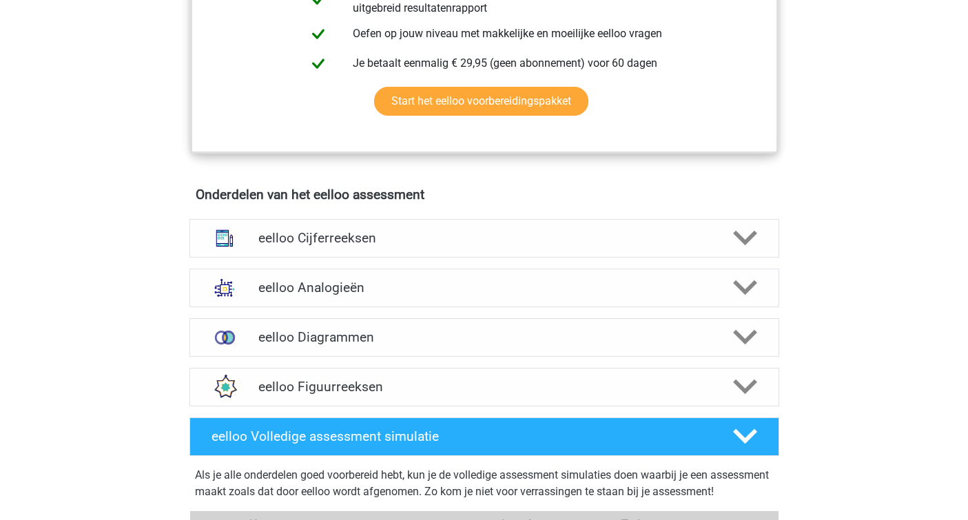
scroll to position [668, 0]
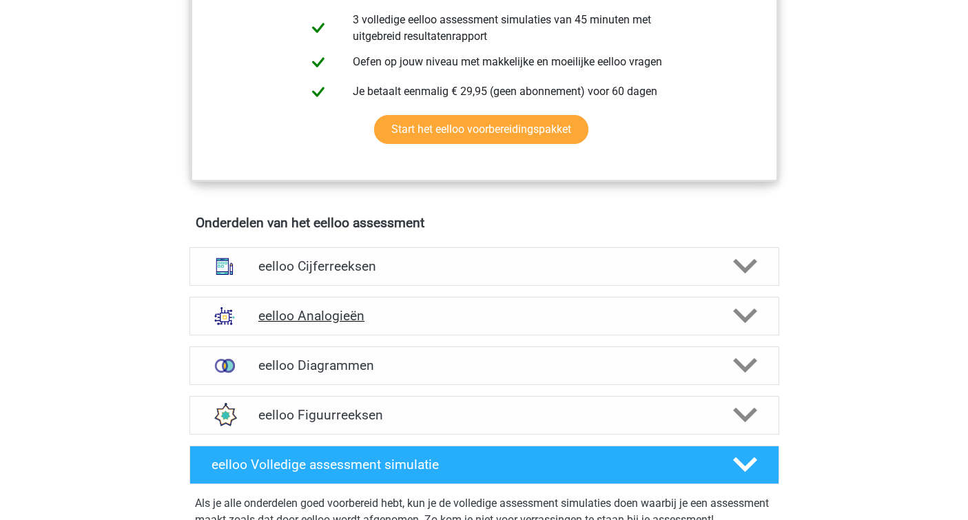
click at [746, 324] on icon at bounding box center [745, 316] width 24 height 24
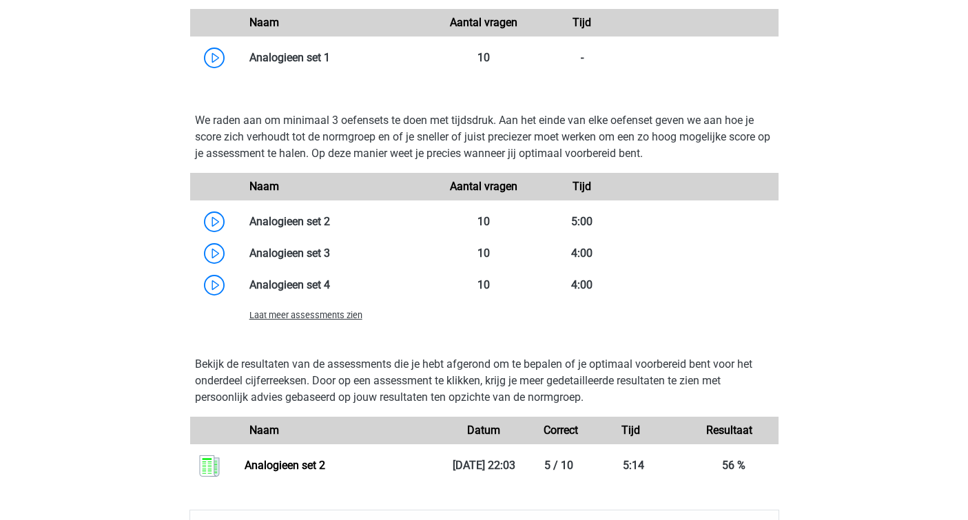
scroll to position [1501, 0]
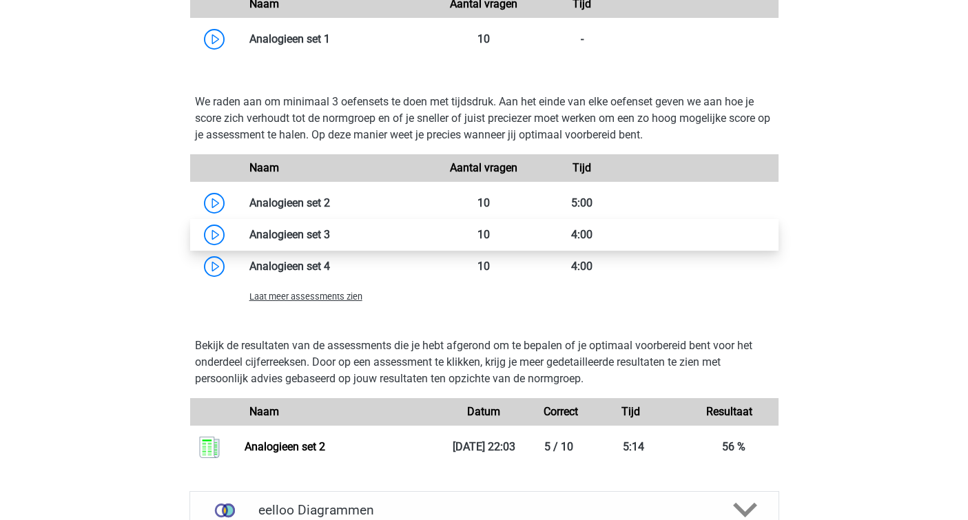
click at [330, 238] on link at bounding box center [330, 234] width 0 height 13
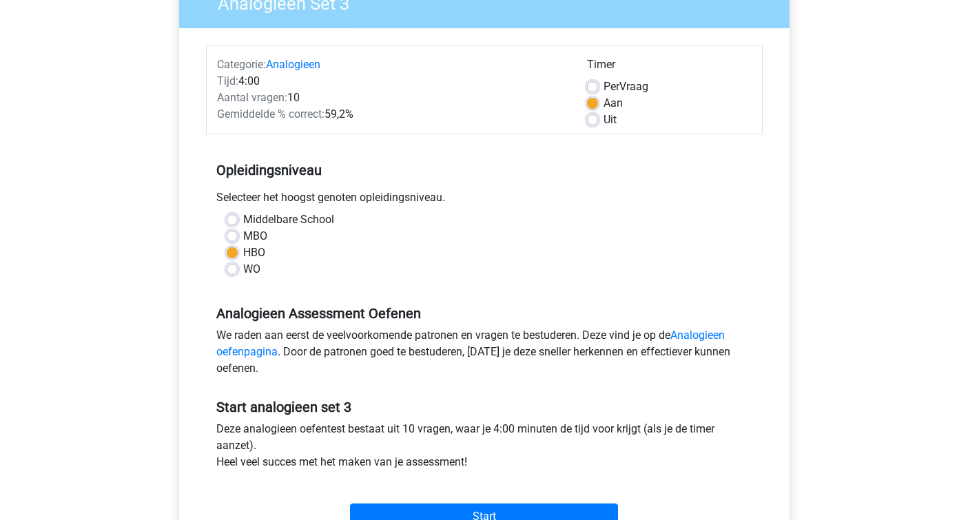
scroll to position [136, 0]
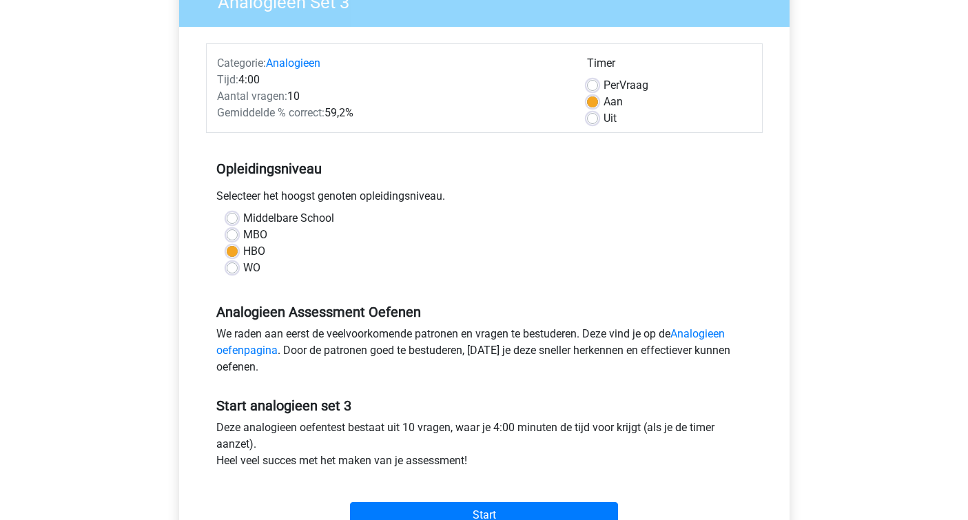
click at [604, 83] on label "Per Vraag" at bounding box center [626, 85] width 45 height 17
click at [589, 83] on input "Per Vraag" at bounding box center [592, 84] width 11 height 14
radio input "true"
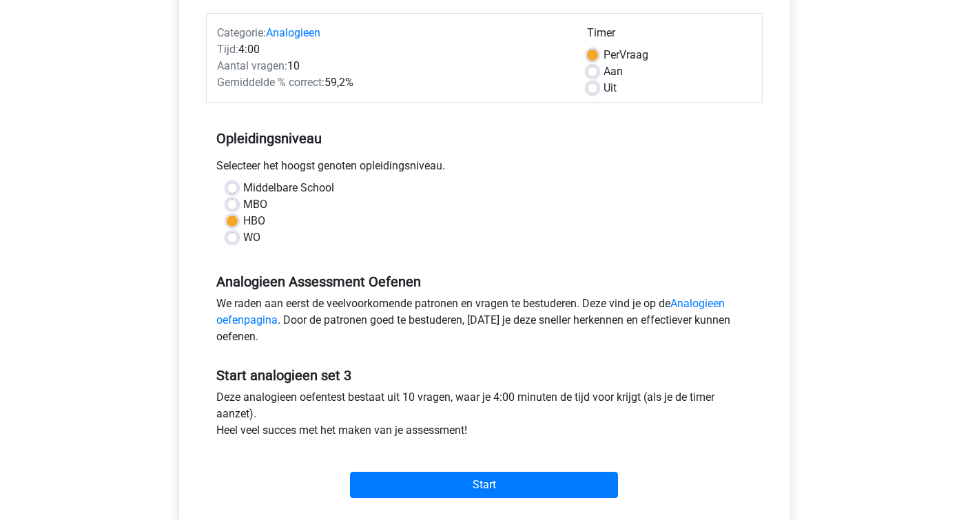
scroll to position [176, 0]
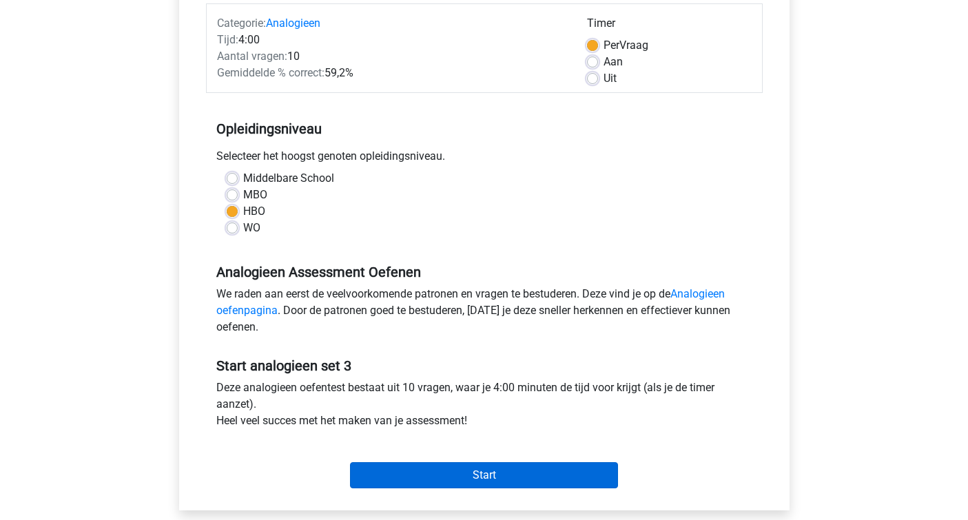
click at [495, 471] on input "Start" at bounding box center [484, 475] width 268 height 26
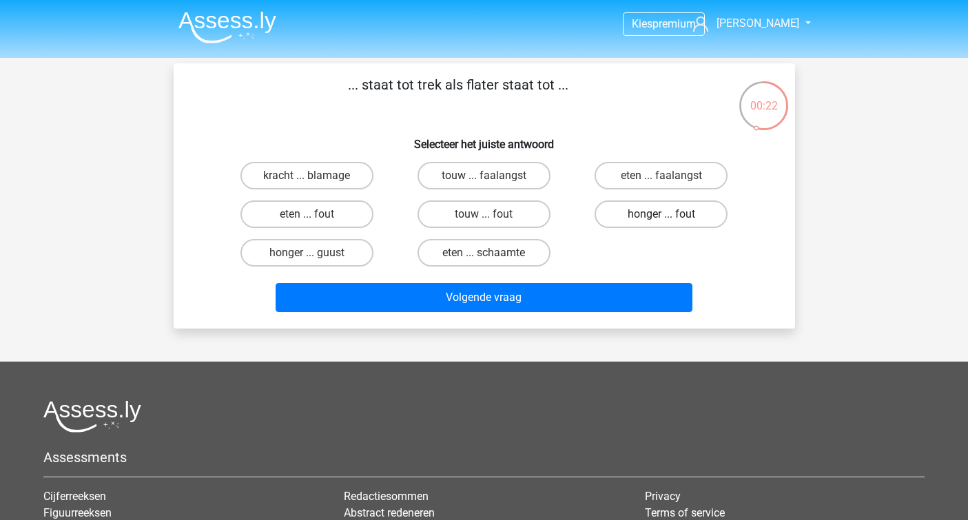
click at [657, 205] on label "honger ... fout" at bounding box center [661, 215] width 133 height 28
click at [661, 214] on input "honger ... fout" at bounding box center [665, 218] width 9 height 9
radio input "true"
click at [509, 249] on label "eten ... schaamte" at bounding box center [484, 253] width 133 height 28
click at [493, 253] on input "eten ... schaamte" at bounding box center [488, 257] width 9 height 9
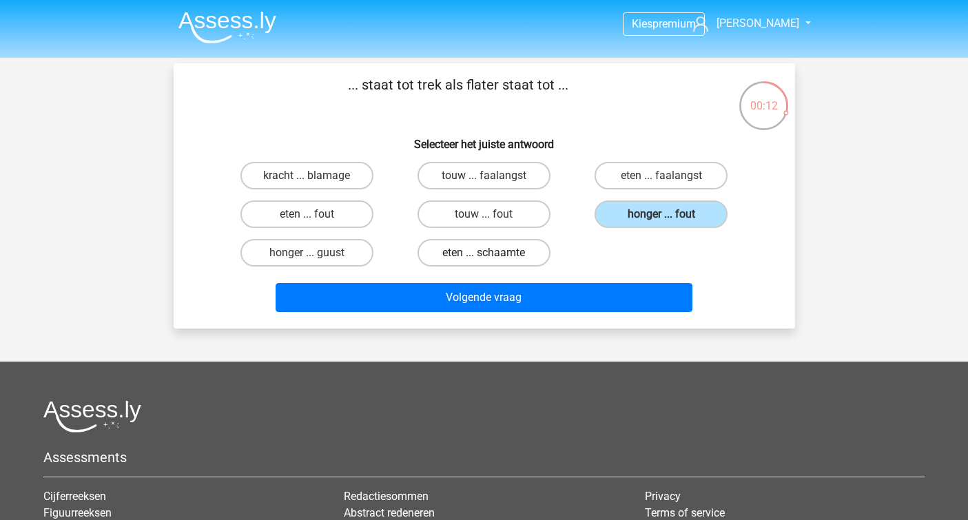
radio input "true"
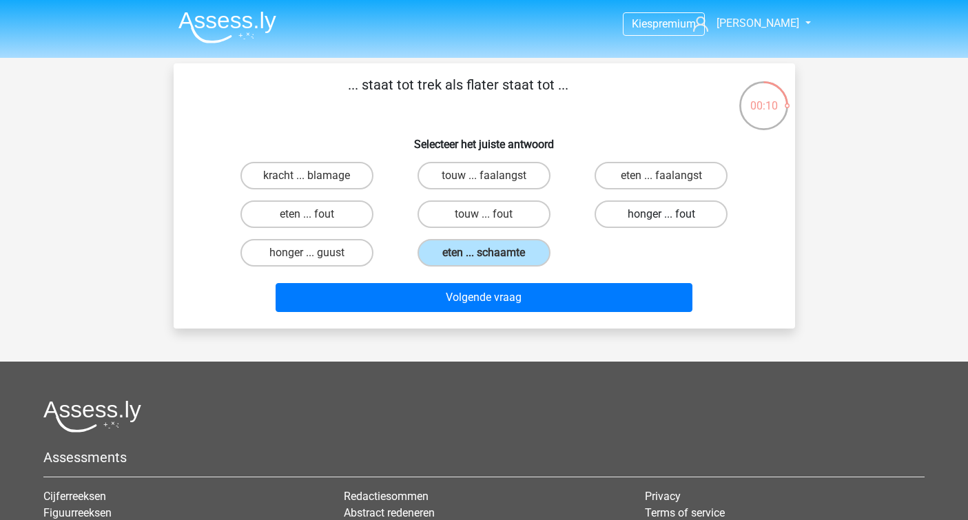
click at [623, 217] on label "honger ... fout" at bounding box center [661, 215] width 133 height 28
click at [661, 217] on input "honger ... fout" at bounding box center [665, 218] width 9 height 9
radio input "true"
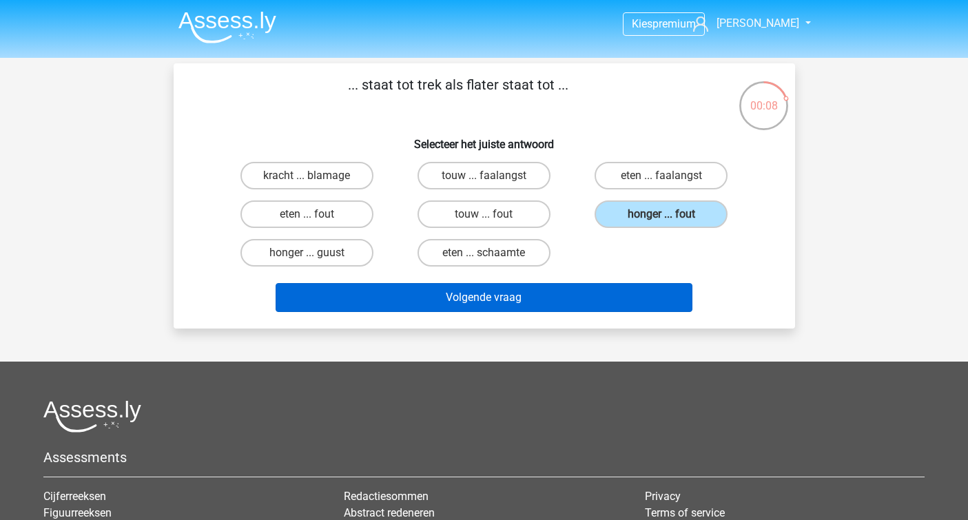
click at [551, 303] on button "Volgende vraag" at bounding box center [484, 297] width 417 height 29
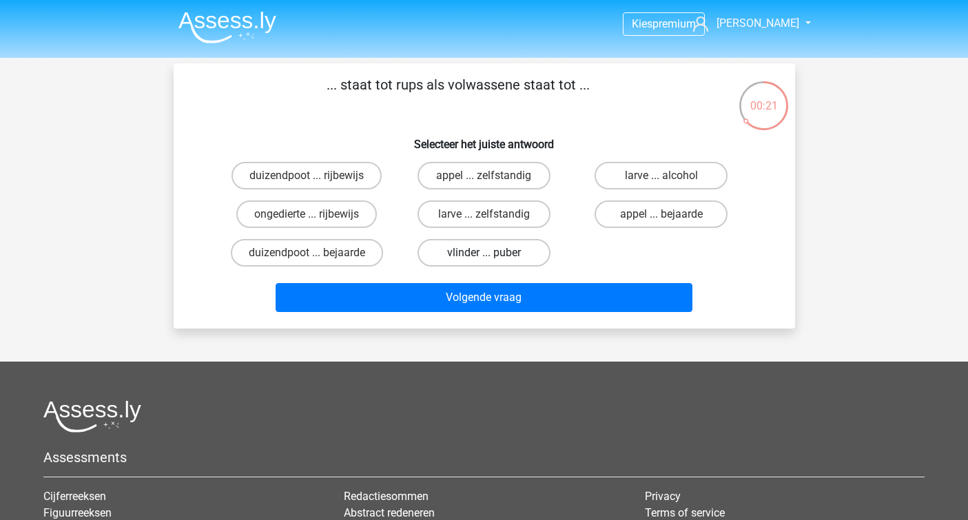
click at [525, 247] on label "vlinder ... puber" at bounding box center [484, 253] width 133 height 28
click at [493, 253] on input "vlinder ... puber" at bounding box center [488, 257] width 9 height 9
radio input "true"
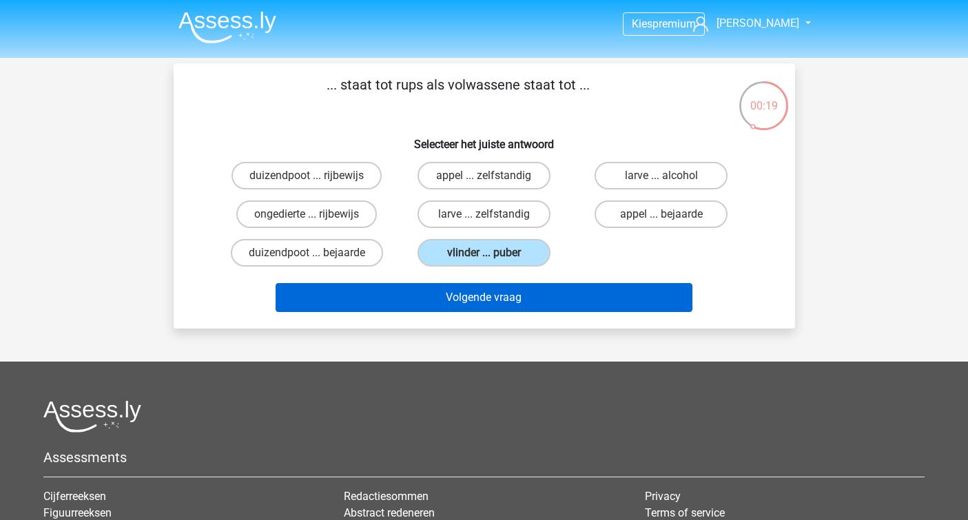
click at [511, 300] on button "Volgende vraag" at bounding box center [484, 297] width 417 height 29
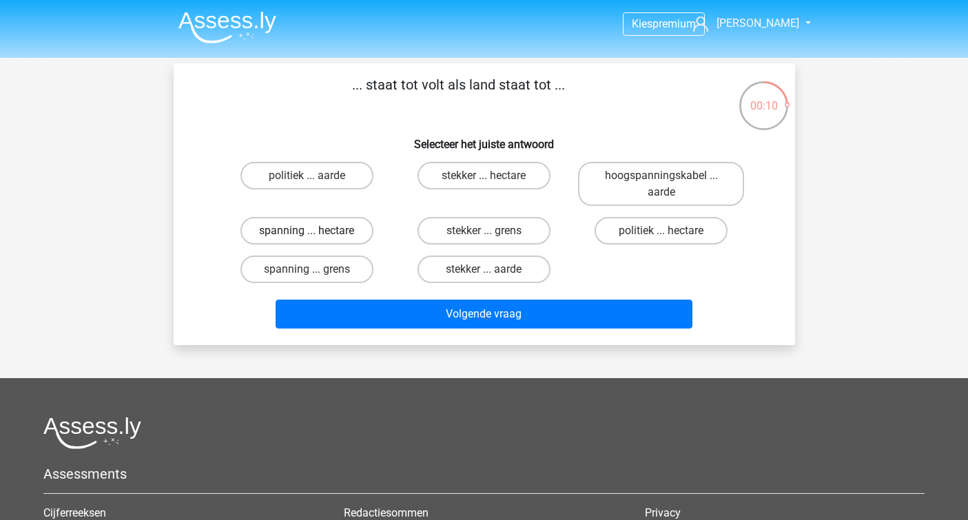
click at [346, 229] on label "spanning ... hectare" at bounding box center [306, 231] width 133 height 28
click at [316, 231] on input "spanning ... hectare" at bounding box center [311, 235] width 9 height 9
radio input "true"
click at [471, 170] on label "stekker ... hectare" at bounding box center [484, 176] width 133 height 28
click at [484, 176] on input "stekker ... hectare" at bounding box center [488, 180] width 9 height 9
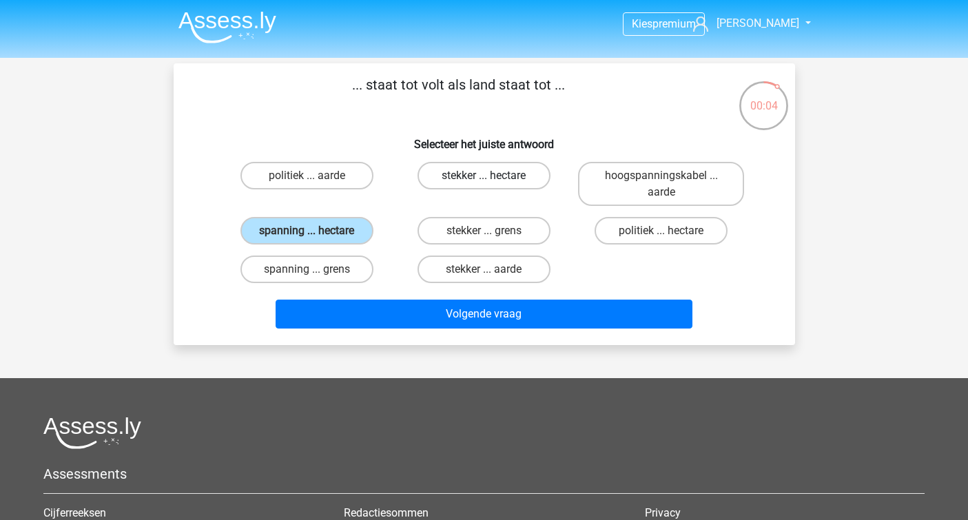
radio input "true"
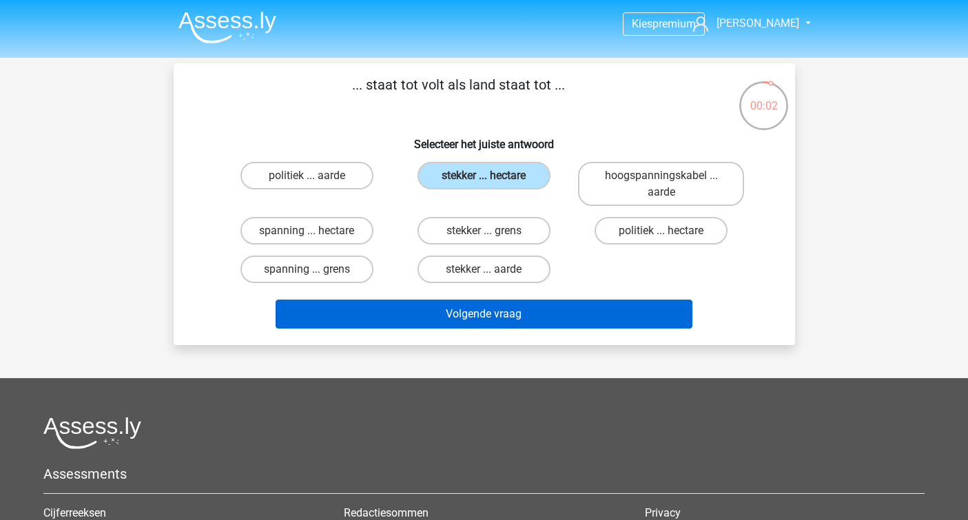
click at [472, 307] on button "Volgende vraag" at bounding box center [484, 314] width 417 height 29
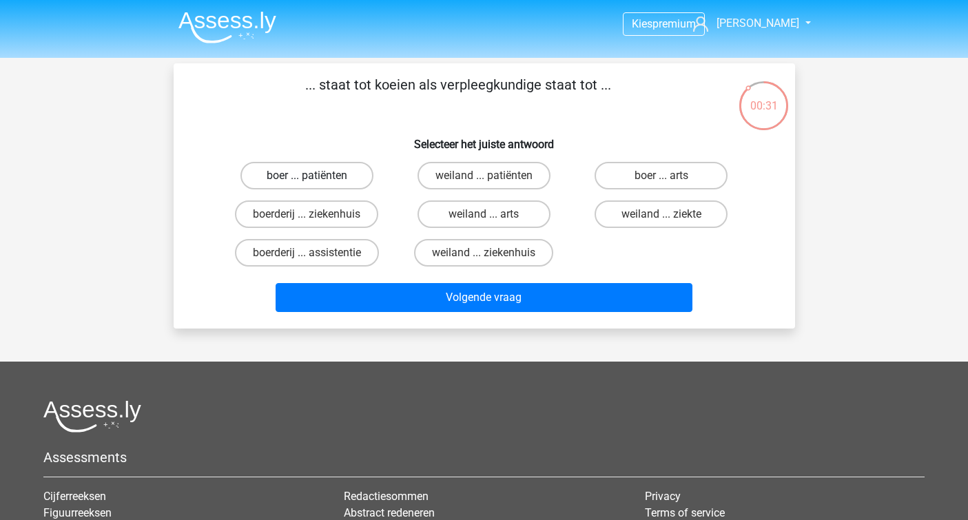
click at [325, 172] on label "boer ... patiënten" at bounding box center [306, 176] width 133 height 28
click at [316, 176] on input "boer ... patiënten" at bounding box center [311, 180] width 9 height 9
radio input "true"
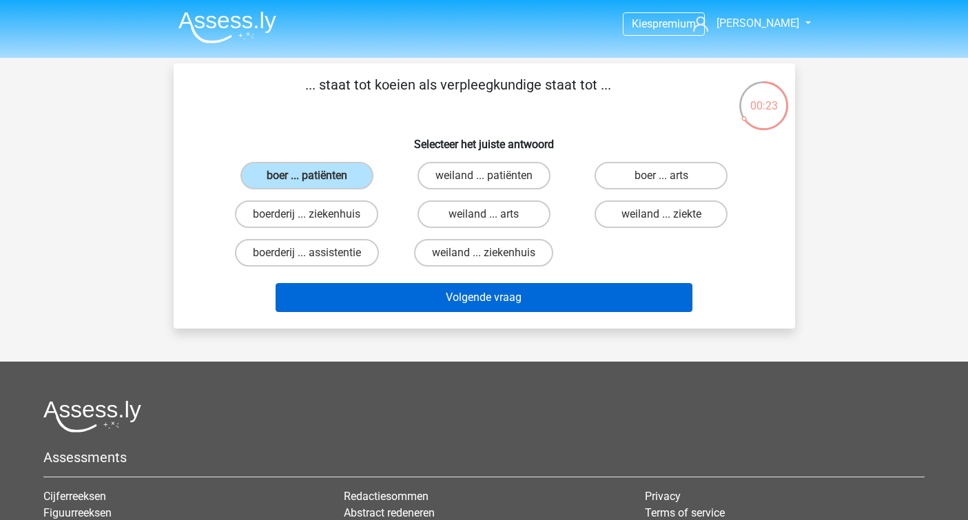
click at [396, 294] on button "Volgende vraag" at bounding box center [484, 297] width 417 height 29
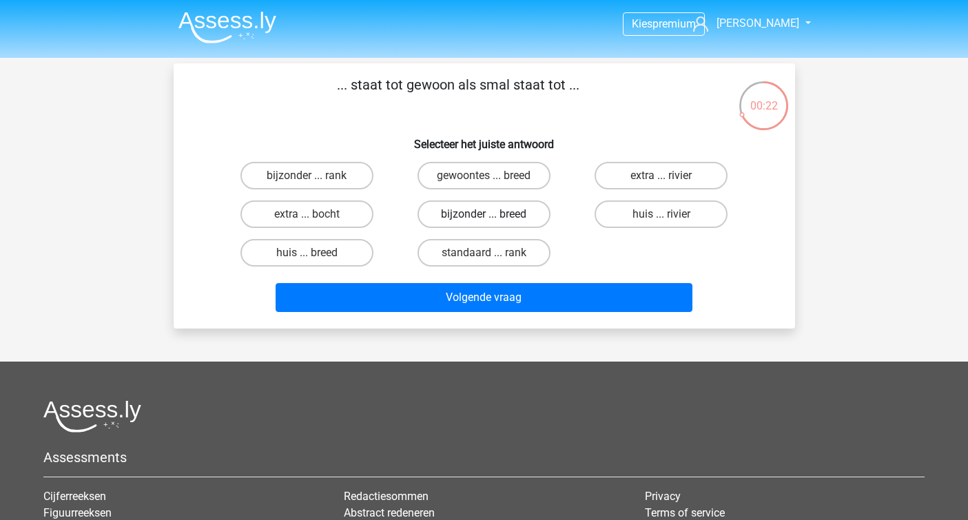
click at [460, 211] on label "bijzonder ... breed" at bounding box center [484, 215] width 133 height 28
click at [484, 214] on input "bijzonder ... breed" at bounding box center [488, 218] width 9 height 9
radio input "true"
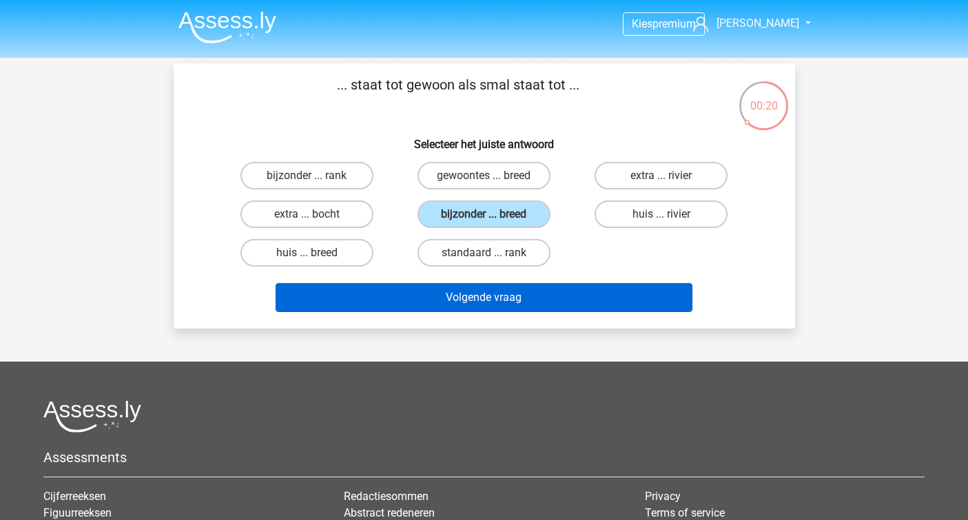
click at [469, 296] on button "Volgende vraag" at bounding box center [484, 297] width 417 height 29
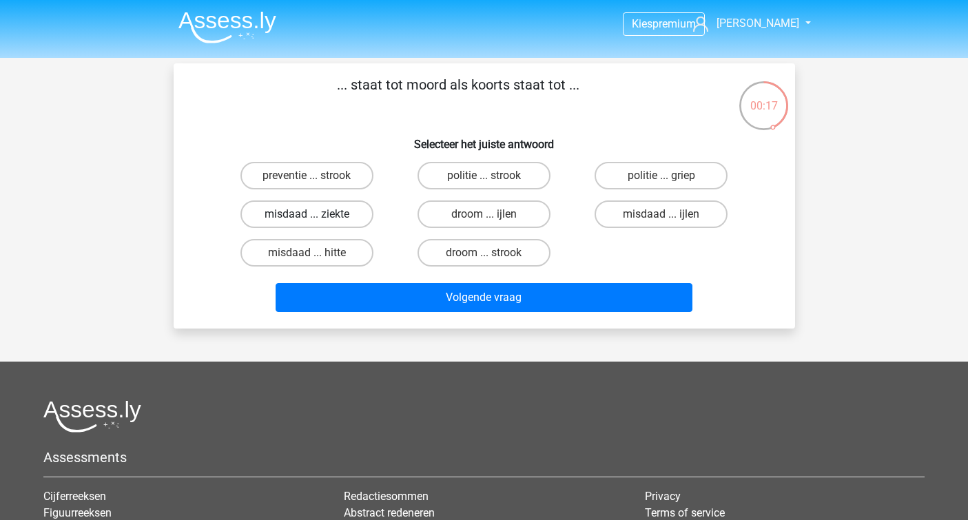
click at [349, 216] on label "misdaad ... ziekte" at bounding box center [306, 215] width 133 height 28
click at [316, 216] on input "misdaad ... ziekte" at bounding box center [311, 218] width 9 height 9
radio input "true"
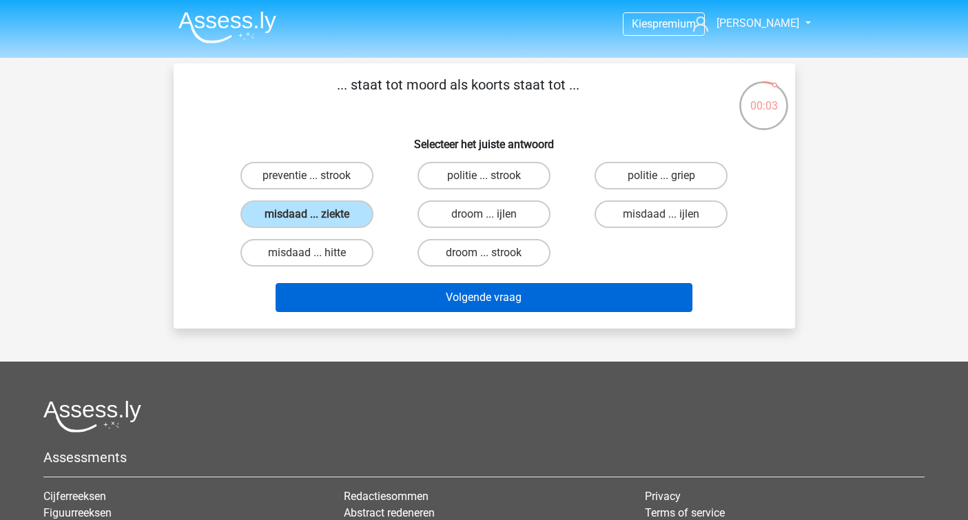
click at [384, 294] on button "Volgende vraag" at bounding box center [484, 297] width 417 height 29
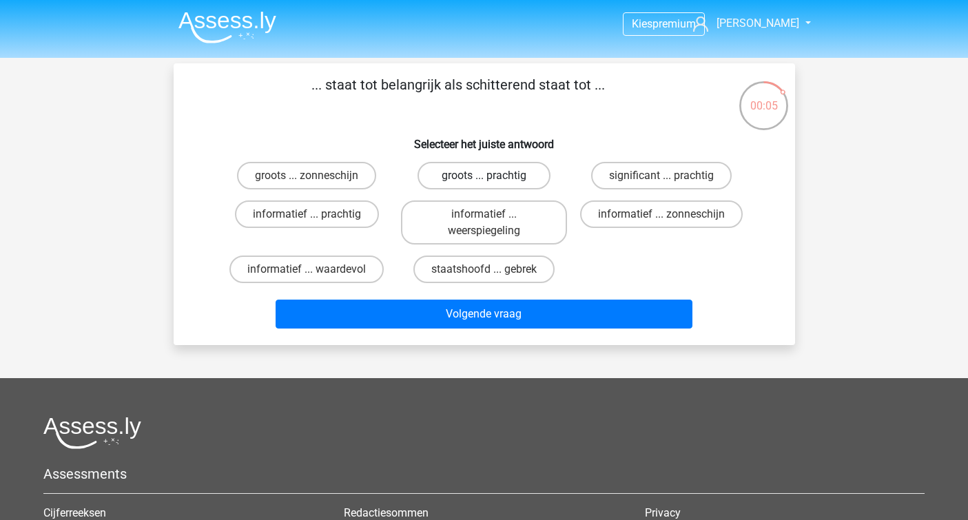
click at [521, 178] on label "groots ... prachtig" at bounding box center [484, 176] width 133 height 28
click at [493, 178] on input "groots ... prachtig" at bounding box center [488, 180] width 9 height 9
radio input "true"
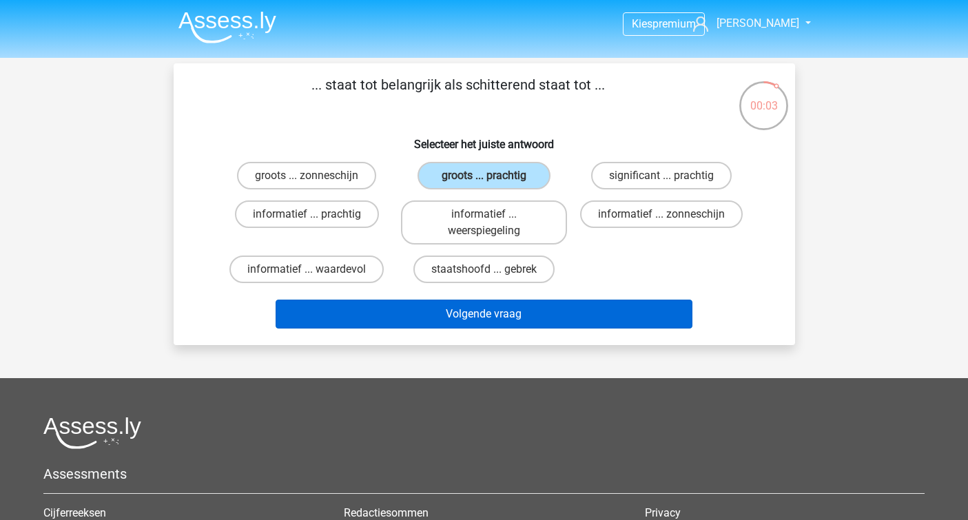
click at [494, 318] on button "Volgende vraag" at bounding box center [484, 314] width 417 height 29
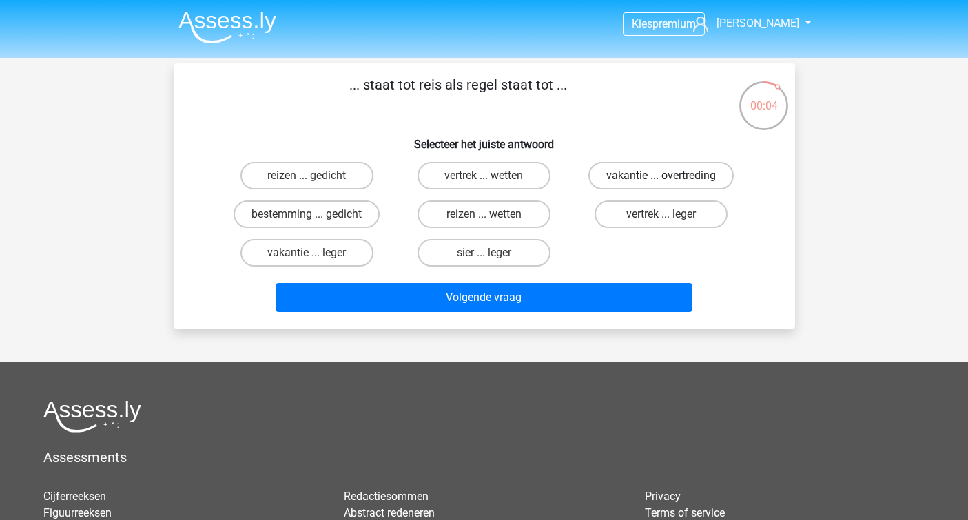
click at [619, 169] on label "vakantie ... overtreding" at bounding box center [660, 176] width 145 height 28
click at [661, 176] on input "vakantie ... overtreding" at bounding box center [665, 180] width 9 height 9
radio input "true"
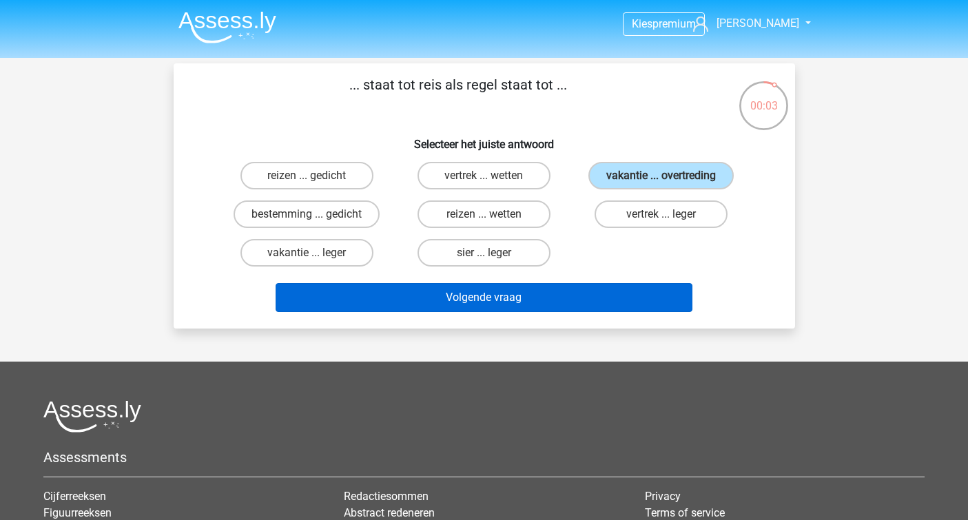
click at [536, 302] on button "Volgende vraag" at bounding box center [484, 297] width 417 height 29
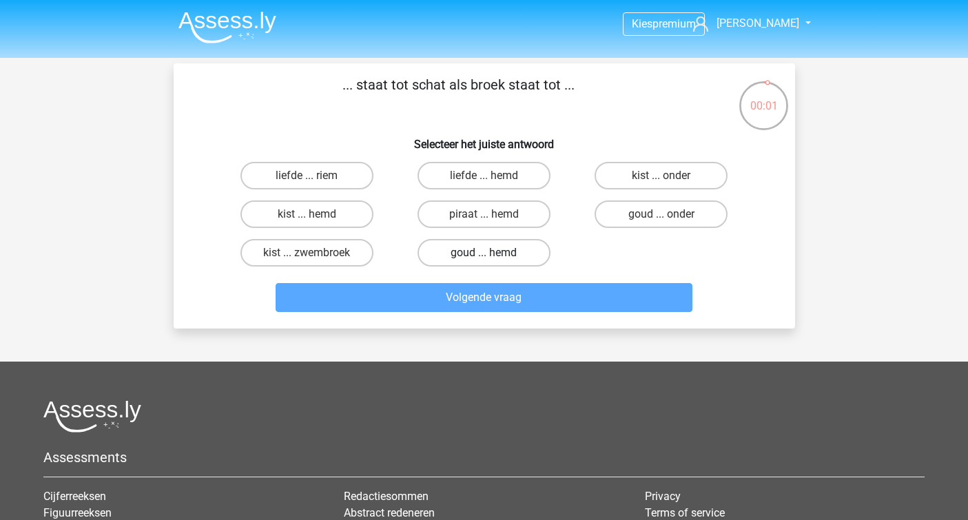
click at [455, 253] on label "goud ... hemd" at bounding box center [484, 253] width 133 height 28
click at [484, 253] on input "goud ... hemd" at bounding box center [488, 257] width 9 height 9
radio input "true"
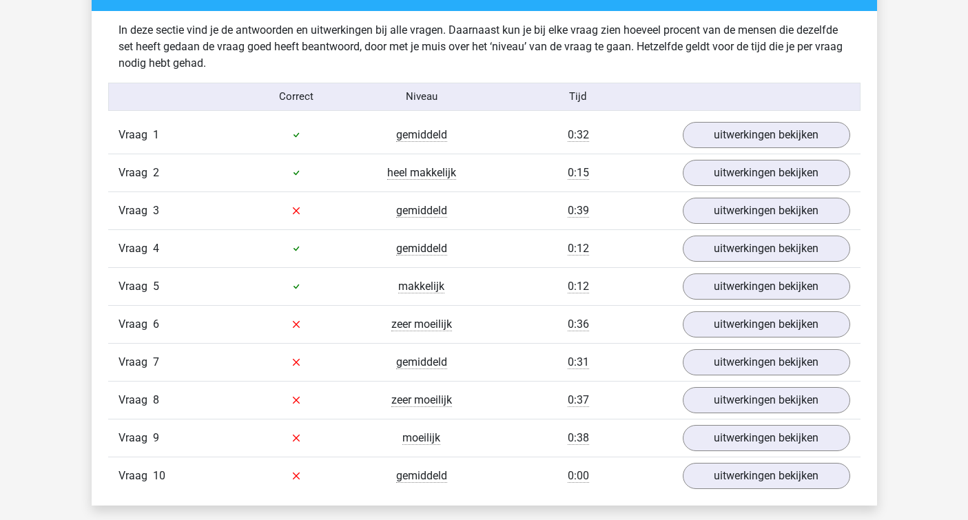
scroll to position [1076, 0]
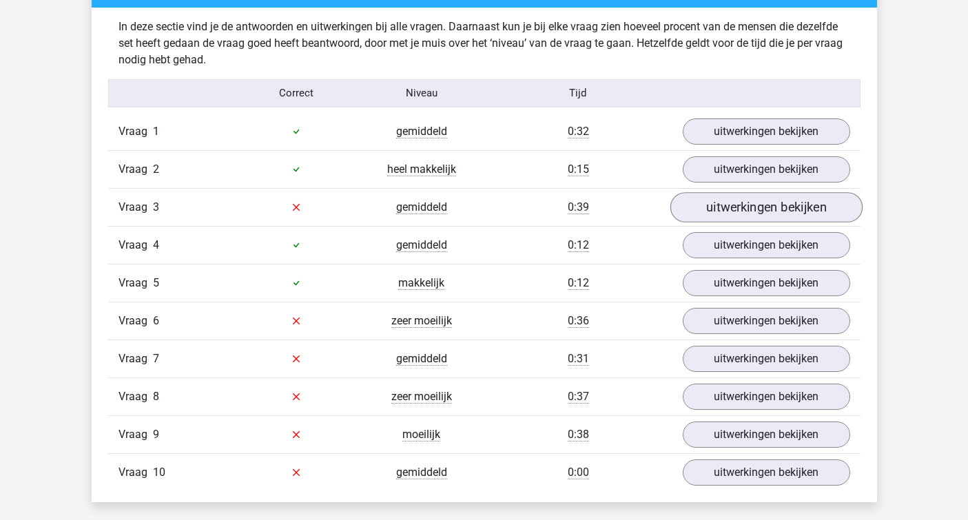
click at [748, 209] on link "uitwerkingen bekijken" at bounding box center [766, 207] width 192 height 30
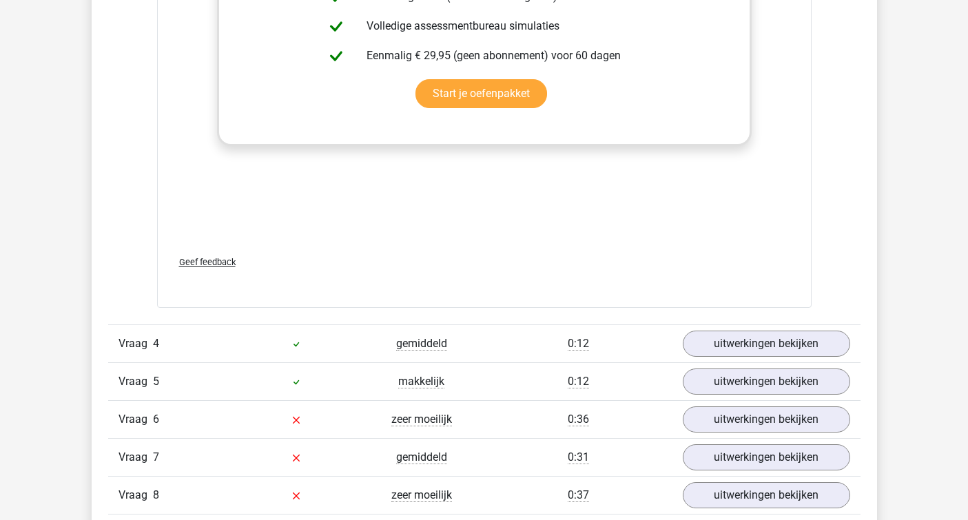
scroll to position [1800, 0]
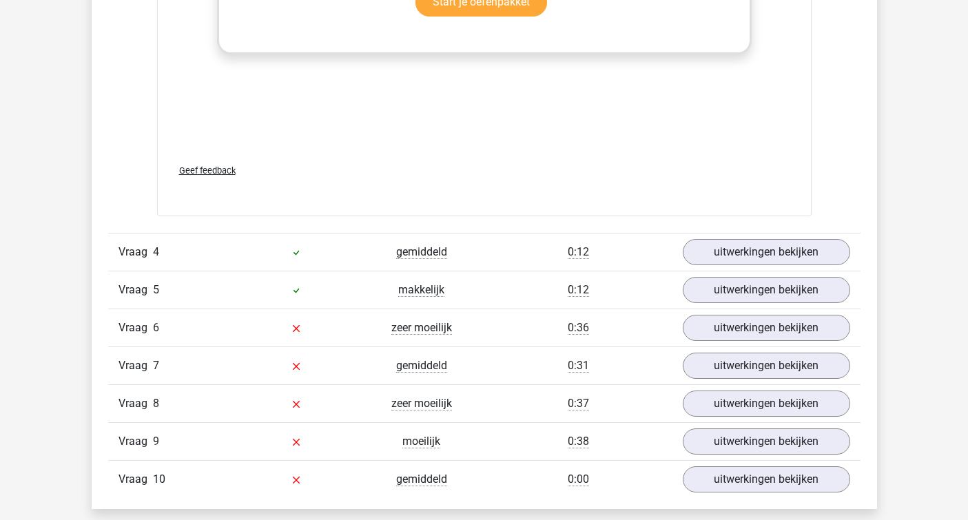
click at [472, 330] on div "zeer moeilijk" at bounding box center [421, 328] width 125 height 17
click at [431, 321] on span "zeer moeilijk" at bounding box center [421, 328] width 61 height 14
click at [738, 316] on link "uitwerkingen bekijken" at bounding box center [766, 328] width 192 height 30
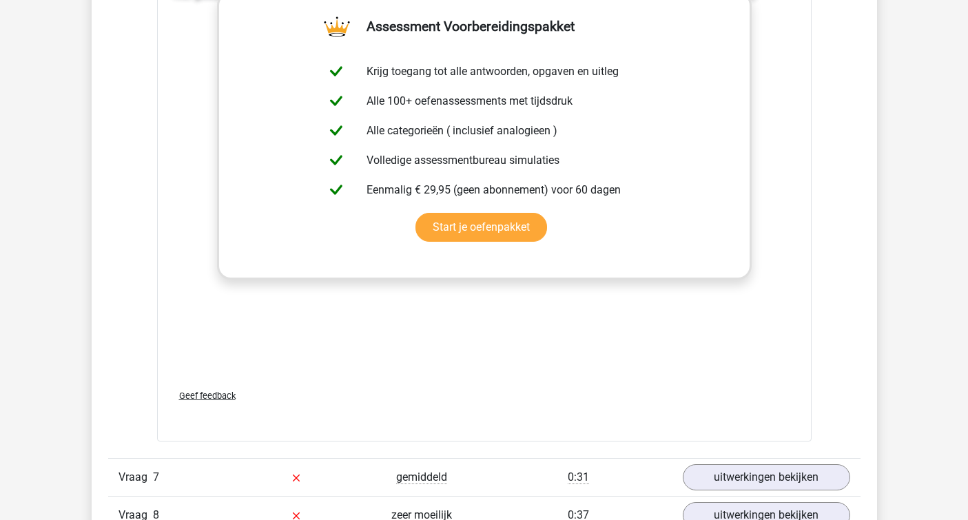
scroll to position [2443, 0]
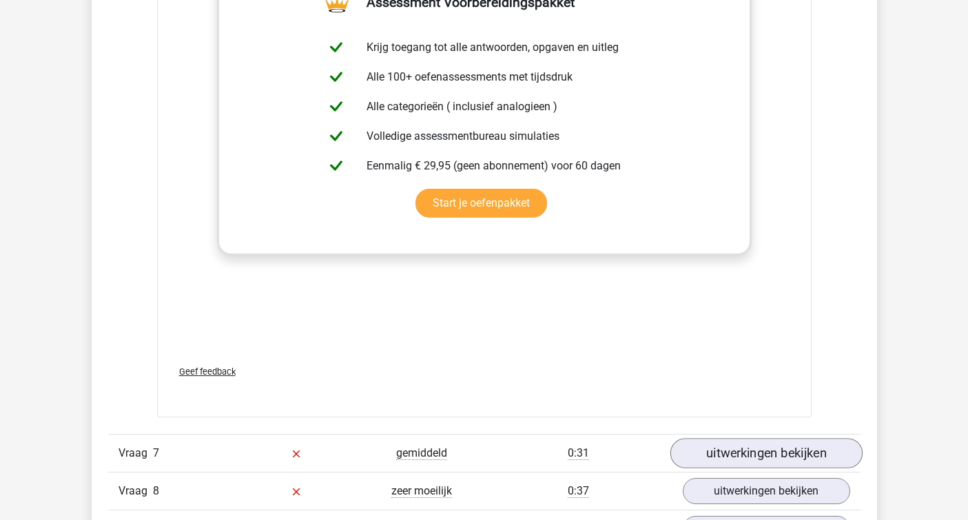
click at [727, 448] on link "uitwerkingen bekijken" at bounding box center [766, 453] width 192 height 30
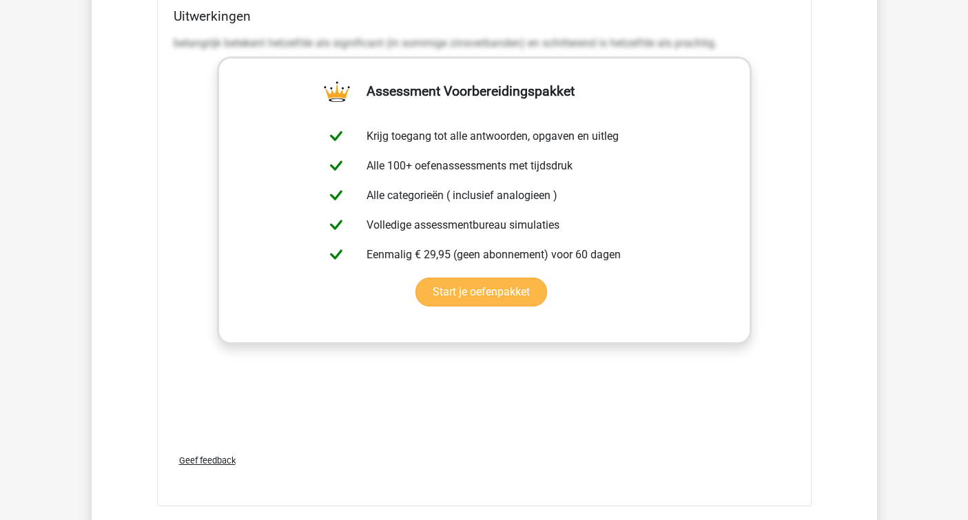
scroll to position [3288, 0]
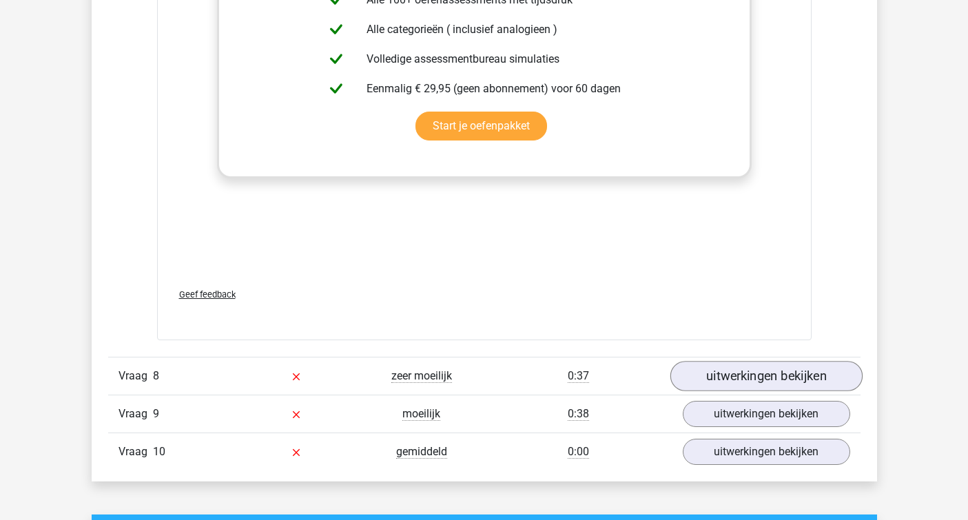
click at [717, 378] on link "uitwerkingen bekijken" at bounding box center [766, 376] width 192 height 30
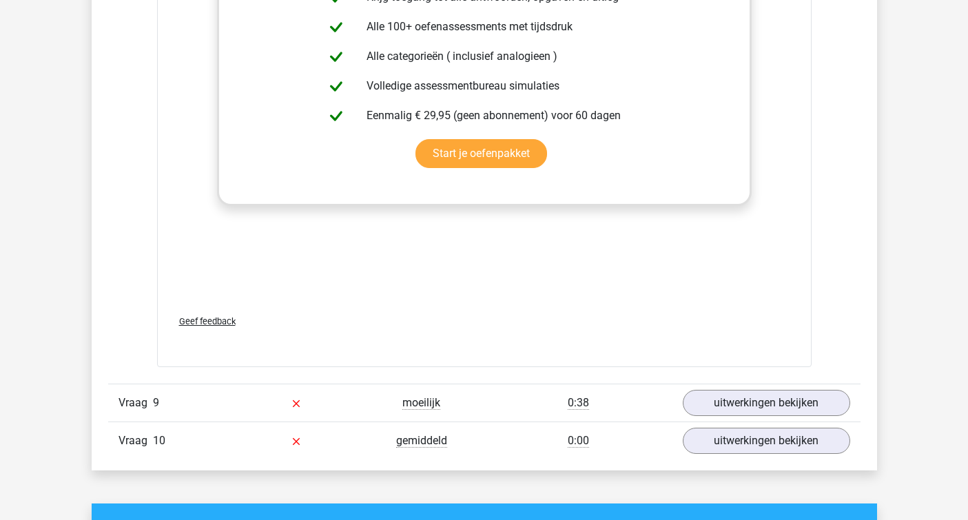
scroll to position [4079, 0]
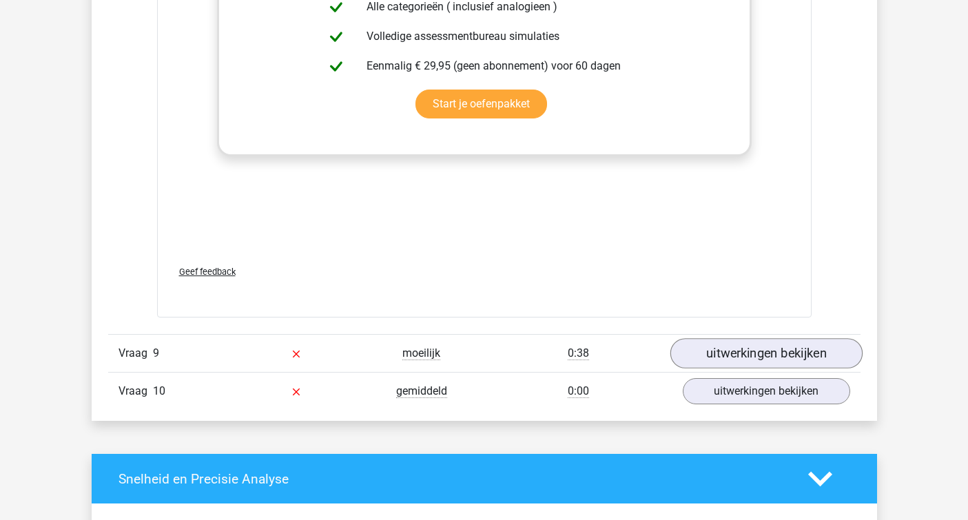
click at [719, 354] on link "uitwerkingen bekijken" at bounding box center [766, 354] width 192 height 30
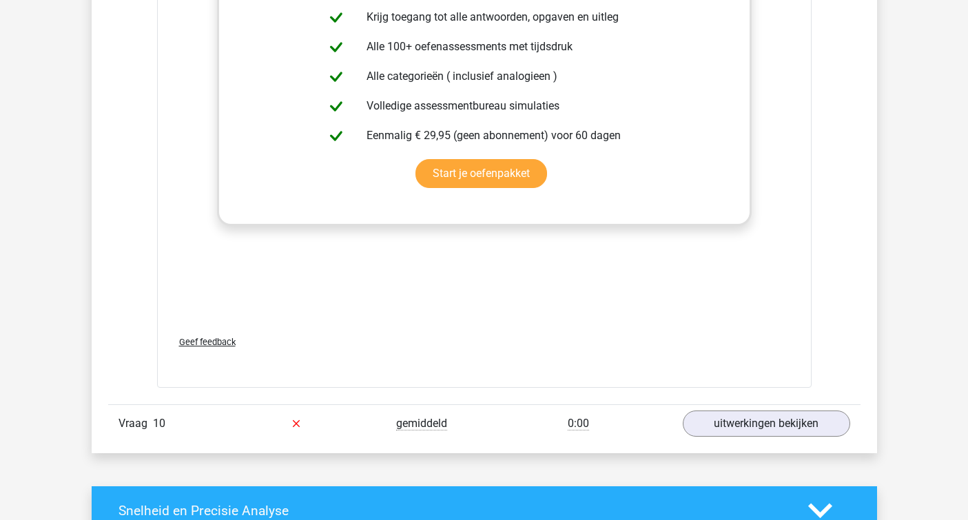
scroll to position [4793, 0]
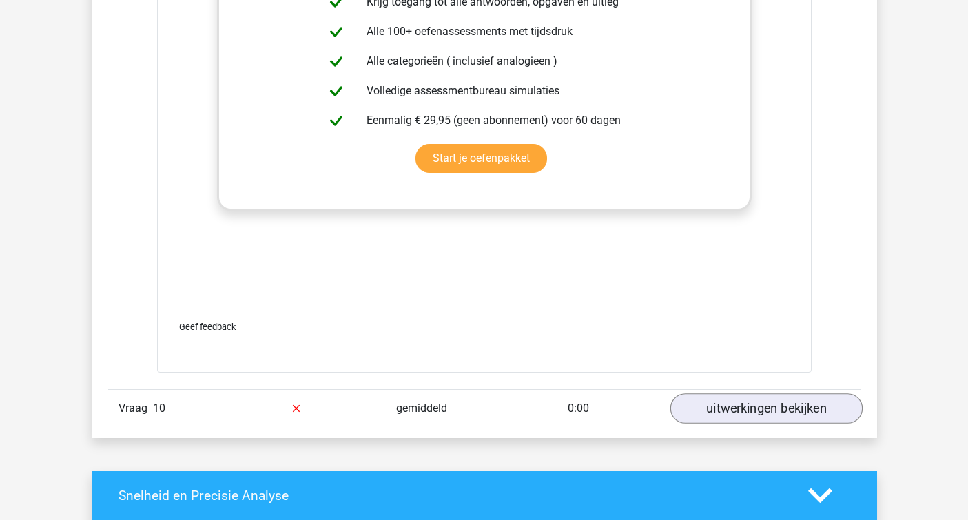
click at [710, 409] on link "uitwerkingen bekijken" at bounding box center [766, 408] width 192 height 30
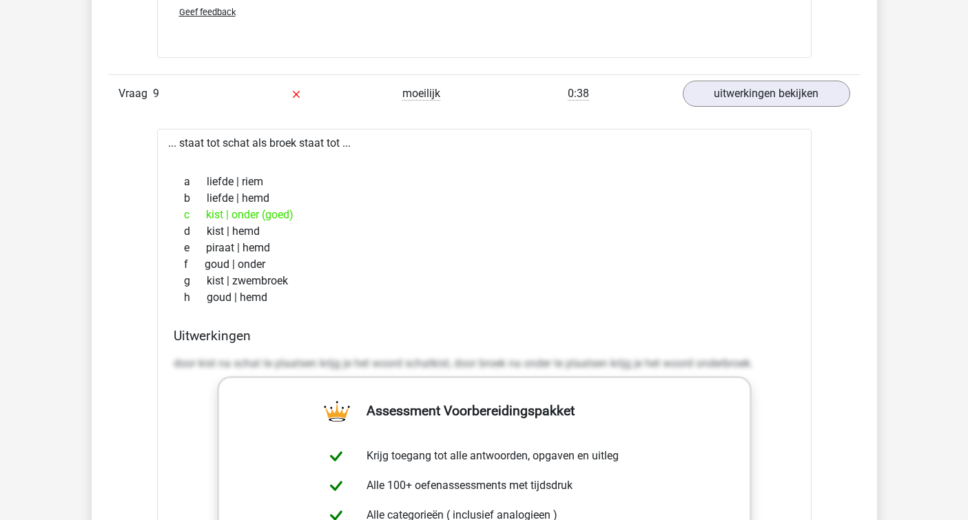
scroll to position [4335, 0]
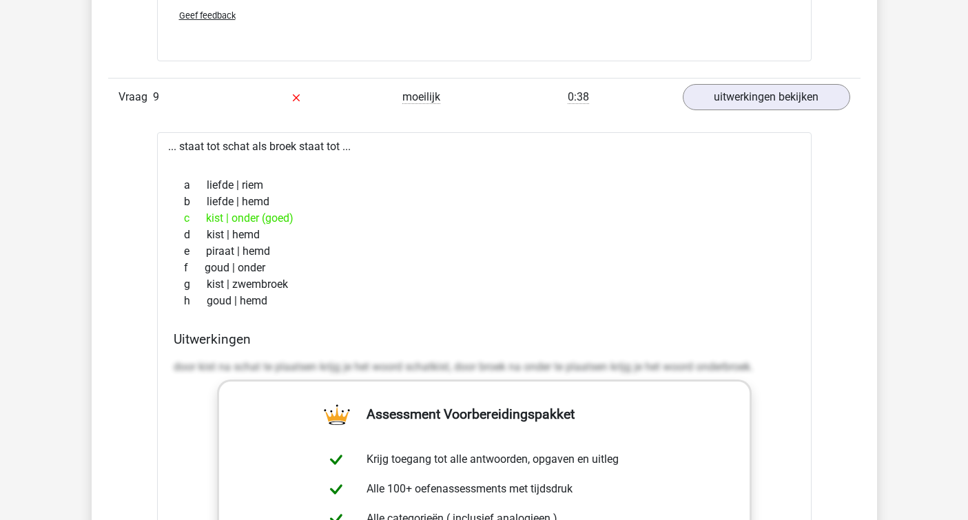
drag, startPoint x: 220, startPoint y: 217, endPoint x: 206, endPoint y: 216, distance: 13.8
click at [206, 216] on div "c kist | onder (goed)" at bounding box center [485, 218] width 622 height 17
click at [223, 216] on div "c kist | onder (goed)" at bounding box center [485, 218] width 622 height 17
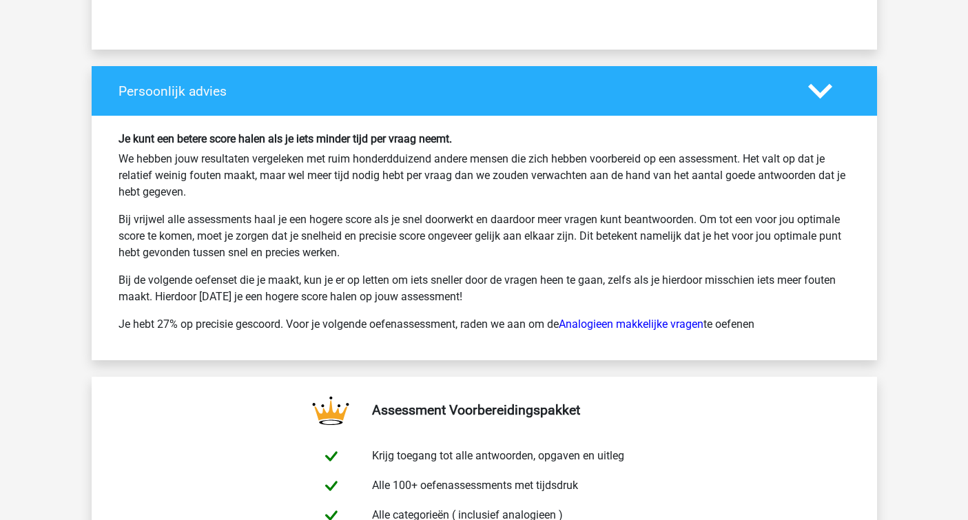
scroll to position [6482, 0]
